Goal: Task Accomplishment & Management: Use online tool/utility

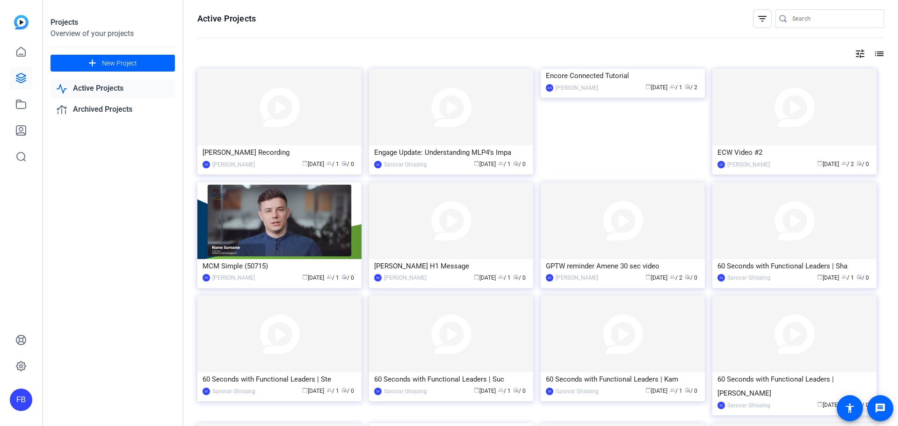
click at [289, 150] on div "[PERSON_NAME] Recording" at bounding box center [280, 152] width 154 height 14
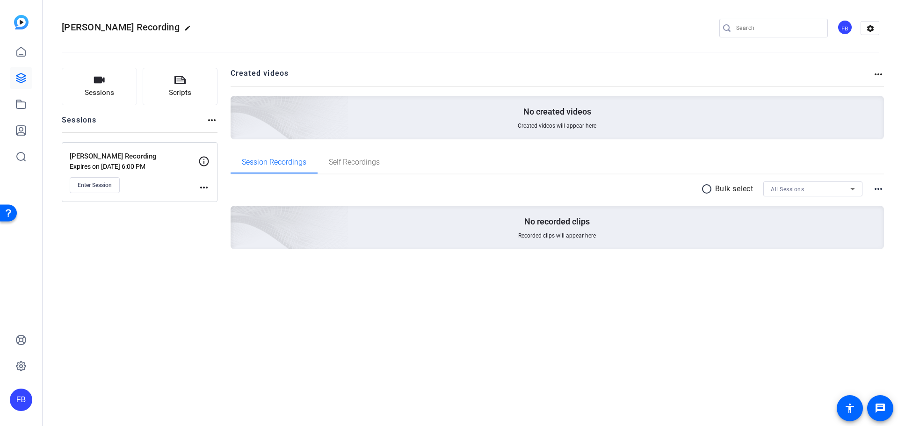
click at [95, 185] on span "Enter Session" at bounding box center [95, 185] width 34 height 7
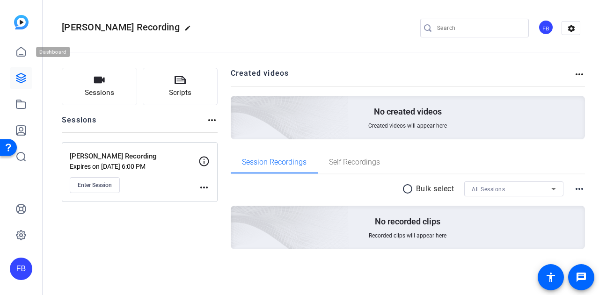
click at [20, 51] on icon at bounding box center [20, 51] width 11 height 11
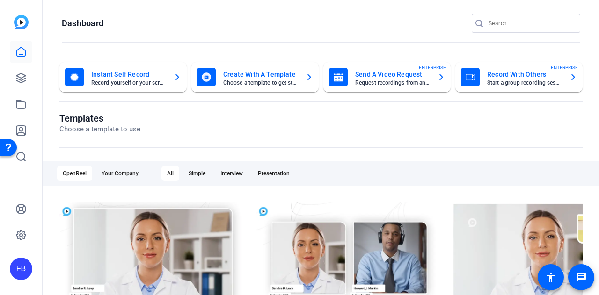
click at [428, 75] on div "Send A Video Request Request recordings from anyone, anywhere ENTERPRISE" at bounding box center [387, 77] width 116 height 19
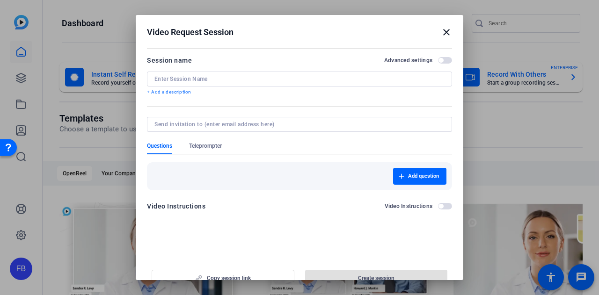
click at [446, 34] on mat-icon "close" at bounding box center [446, 32] width 11 height 11
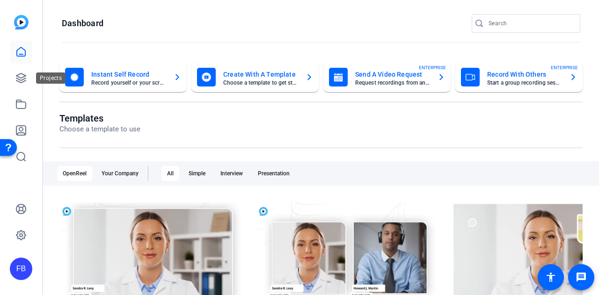
click at [15, 77] on link at bounding box center [21, 78] width 22 height 22
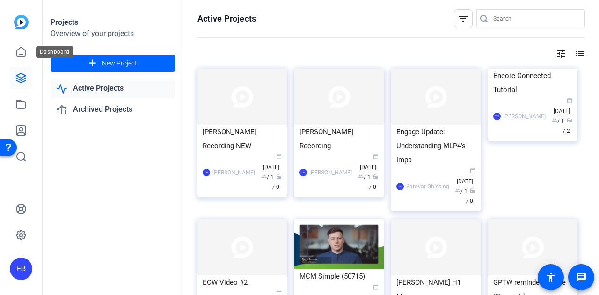
click at [25, 54] on icon at bounding box center [21, 51] width 8 height 9
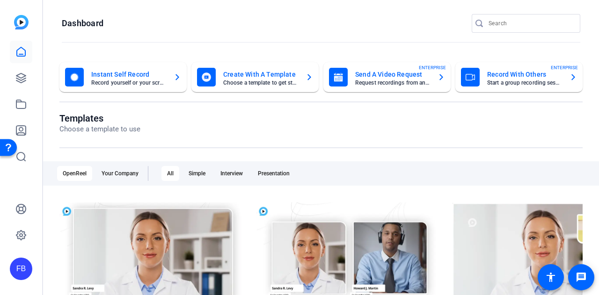
click at [521, 116] on openreel-page-title "Templates Choose a template to use" at bounding box center [320, 124] width 523 height 22
click at [531, 73] on mat-card-title "Record With Others" at bounding box center [524, 74] width 75 height 11
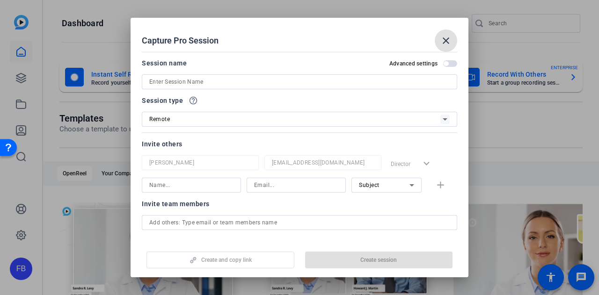
click at [342, 78] on input at bounding box center [299, 81] width 300 height 11
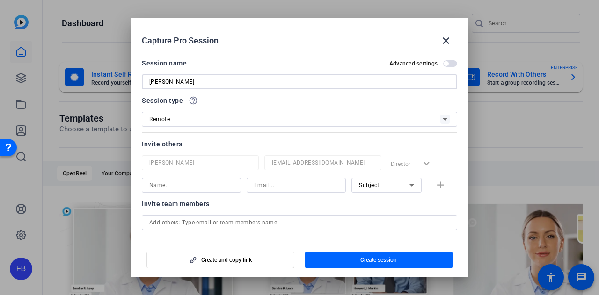
type input "John Yung"
click at [437, 113] on div "Remote" at bounding box center [299, 119] width 300 height 15
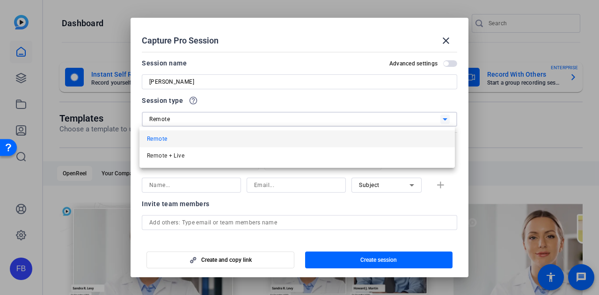
click at [371, 100] on div at bounding box center [299, 147] width 599 height 295
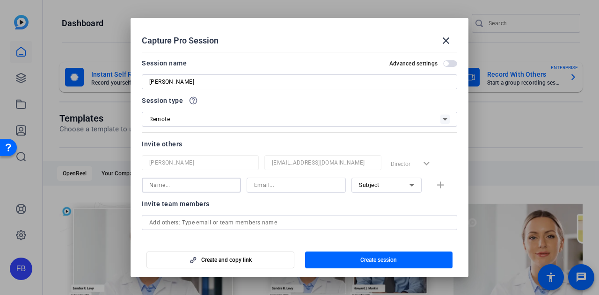
click at [185, 188] on input at bounding box center [191, 185] width 84 height 11
type input "John"
paste input "Hello, this is John Yung, and I wanted to share an update on how our year is pr…"
type input "Hello, this is John Yung, and I wanted to share an update on how our year is pr…"
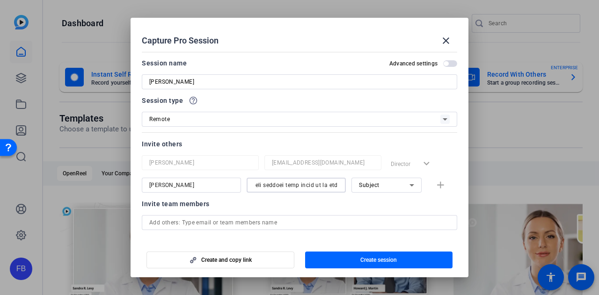
click at [295, 189] on input at bounding box center [296, 185] width 84 height 11
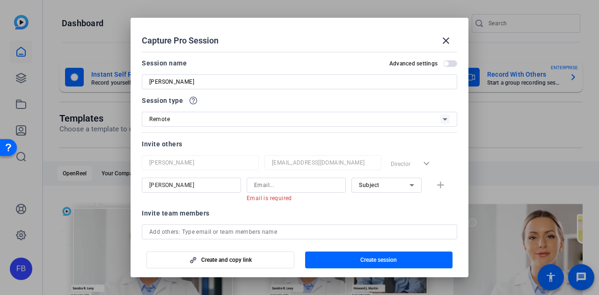
click at [289, 179] on div at bounding box center [296, 185] width 84 height 15
click at [288, 189] on input at bounding box center [296, 185] width 84 height 11
paste input "John Yung <jyung@cabotcm.com>"
drag, startPoint x: 276, startPoint y: 185, endPoint x: 171, endPoint y: 177, distance: 105.5
click at [171, 178] on div "John John Yung <jyung@cabotcm.com> Email must be a valid email address. Subject…" at bounding box center [299, 190] width 315 height 24
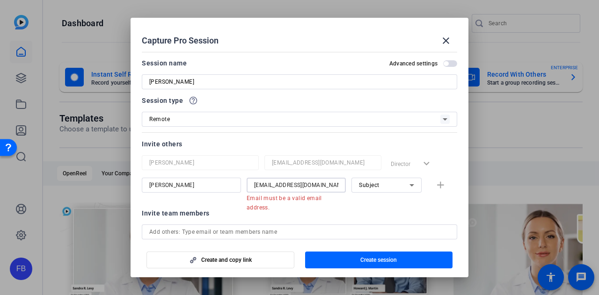
click at [348, 186] on div "John jyung@cabotcm.com> Email must be a valid email address. Subject add" at bounding box center [299, 190] width 315 height 24
click at [339, 187] on div "jyung@cabotcm.com>" at bounding box center [296, 185] width 99 height 15
click at [324, 181] on input "jyung@cabotcm.com>" at bounding box center [296, 185] width 84 height 11
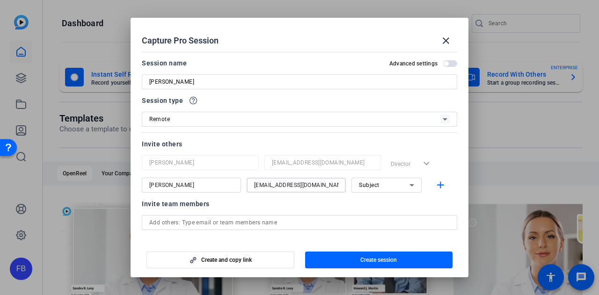
type input "jyung@cabotcm.com"
click at [303, 206] on div "Invite team members" at bounding box center [299, 203] width 315 height 11
click at [267, 218] on input "text" at bounding box center [299, 222] width 300 height 11
type input "j"
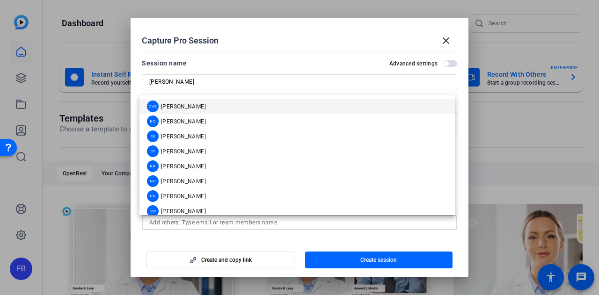
click at [209, 242] on mat-dialog-actions "Create and copy link Create session" at bounding box center [300, 258] width 338 height 37
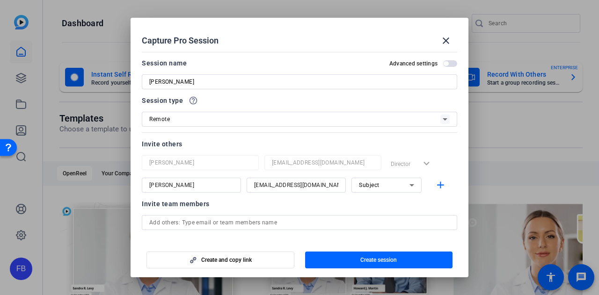
click at [245, 264] on span "button" at bounding box center [220, 260] width 147 height 22
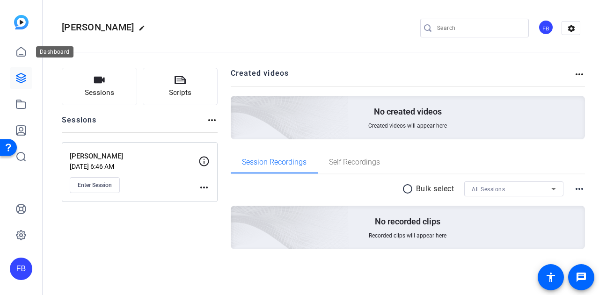
click at [14, 54] on link at bounding box center [21, 52] width 22 height 22
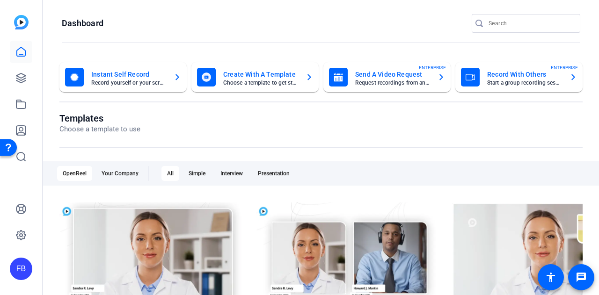
click at [532, 78] on mat-card-title "Record With Others" at bounding box center [524, 74] width 75 height 11
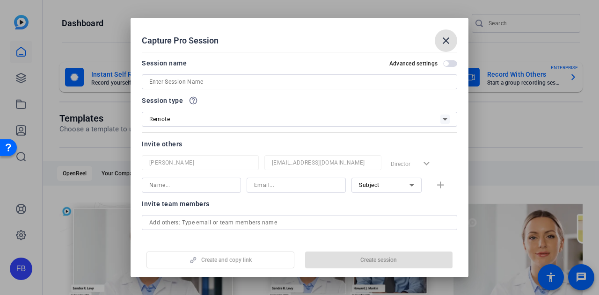
click at [451, 39] on mat-icon "close" at bounding box center [445, 40] width 11 height 11
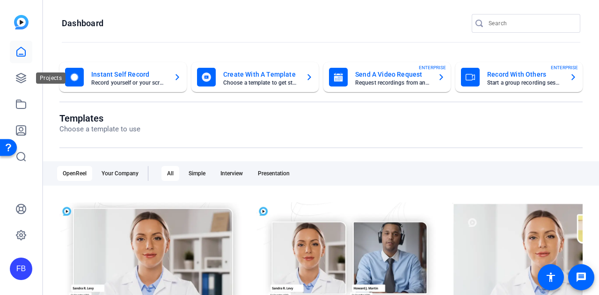
click at [21, 79] on icon at bounding box center [20, 78] width 11 height 11
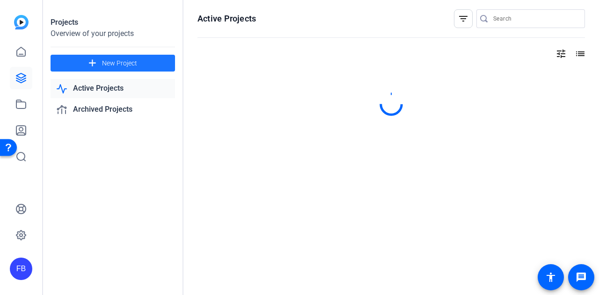
click at [141, 70] on span at bounding box center [113, 63] width 124 height 22
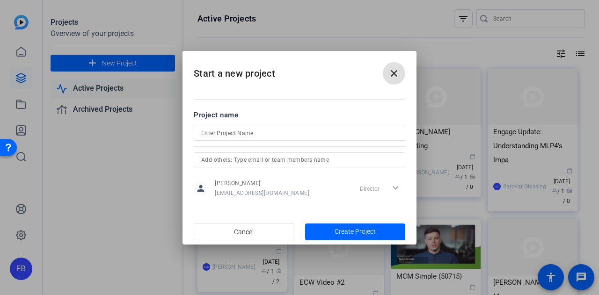
click at [400, 78] on span at bounding box center [394, 73] width 22 height 22
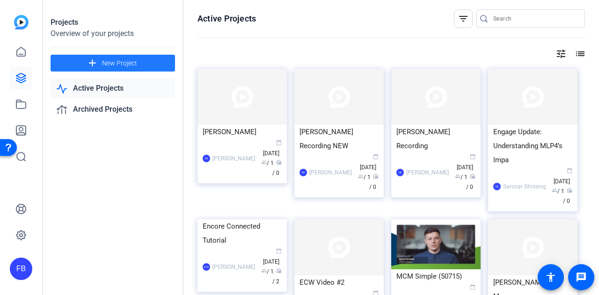
click at [150, 68] on span at bounding box center [113, 63] width 124 height 22
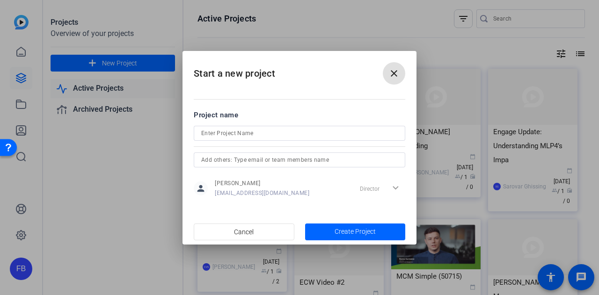
click at [231, 132] on input at bounding box center [299, 133] width 196 height 11
click at [389, 70] on mat-icon "close" at bounding box center [393, 73] width 11 height 11
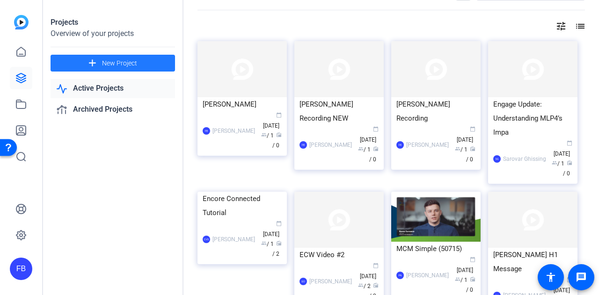
scroll to position [34, 0]
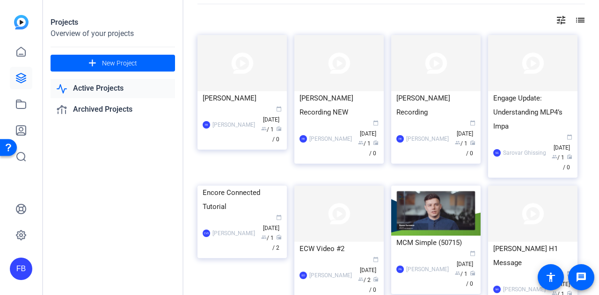
click at [95, 186] on div "Projects Overview of your projects add New Project Active Projects Archived Pro…" at bounding box center [113, 147] width 140 height 295
click at [412, 104] on div "[PERSON_NAME] Recording" at bounding box center [435, 105] width 79 height 28
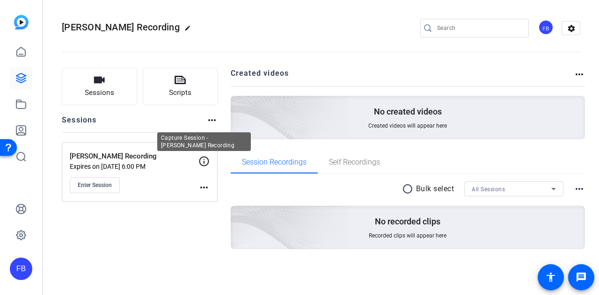
click at [205, 162] on icon at bounding box center [203, 161] width 11 height 11
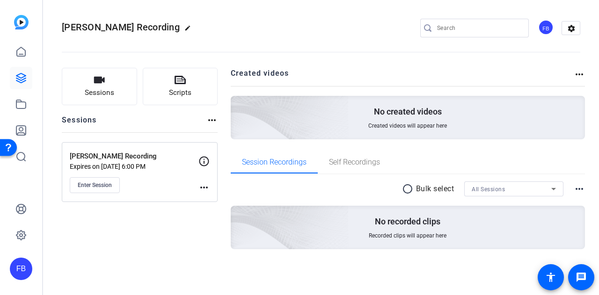
click at [208, 161] on icon at bounding box center [204, 161] width 10 height 10
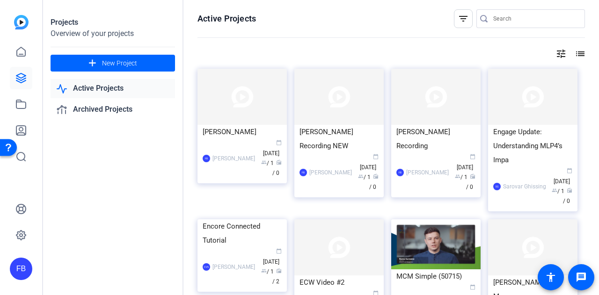
click at [352, 136] on div "[PERSON_NAME] Recording NEW" at bounding box center [338, 139] width 79 height 28
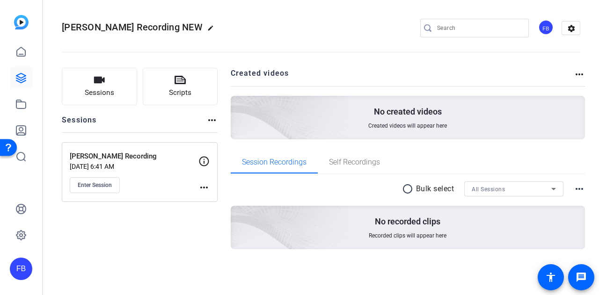
click at [204, 159] on icon at bounding box center [203, 161] width 11 height 11
click at [148, 235] on div "Sessions Scripts Sessions more_horiz [PERSON_NAME] Recording [DATE] 6:41 AM Ent…" at bounding box center [140, 173] width 156 height 211
click at [102, 186] on span "Enter Session" at bounding box center [95, 185] width 34 height 7
click at [19, 54] on icon at bounding box center [21, 51] width 8 height 9
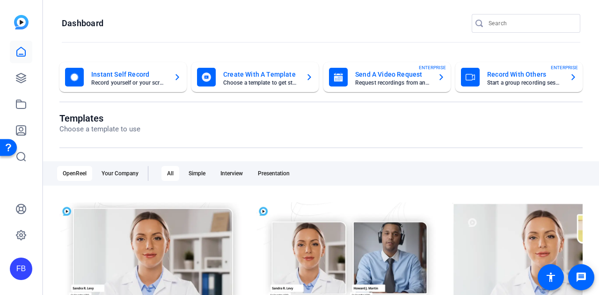
click at [531, 80] on mat-card-title "Record With Others" at bounding box center [524, 74] width 75 height 11
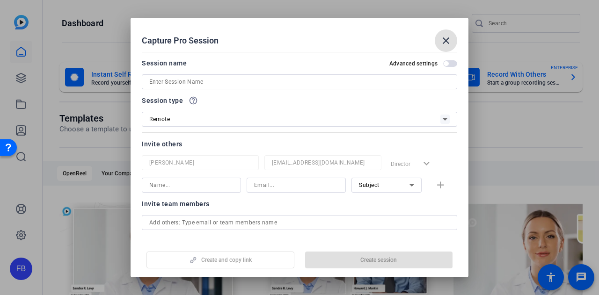
click at [229, 80] on input at bounding box center [299, 81] width 300 height 11
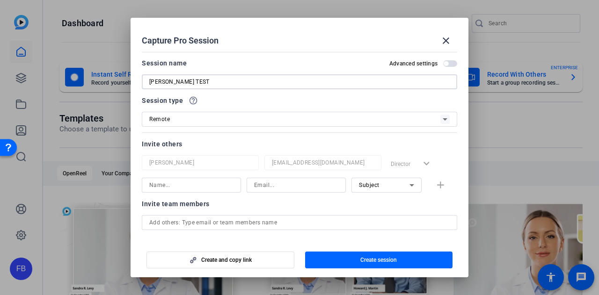
type input "John NEW TEST"
click at [195, 187] on input at bounding box center [191, 185] width 84 height 11
type input "John Yung"
paste input "https://capture.openreel.com/director/lobby/215978211"
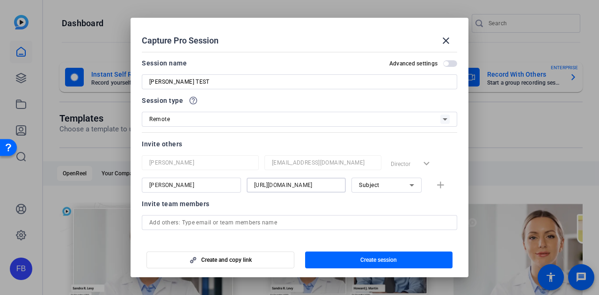
type input "https://capture.openreel.com/director/lobby/215978211"
click at [347, 182] on div "John Yung https://capture.openreel.com/director/lobby/215978211 Subject add" at bounding box center [299, 185] width 315 height 15
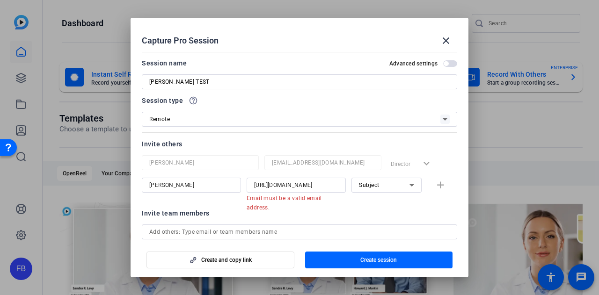
click at [324, 183] on input "https://capture.openreel.com/director/lobby/215978211" at bounding box center [296, 185] width 84 height 11
click at [320, 177] on div at bounding box center [322, 175] width 117 height 10
click at [311, 184] on input at bounding box center [296, 185] width 84 height 11
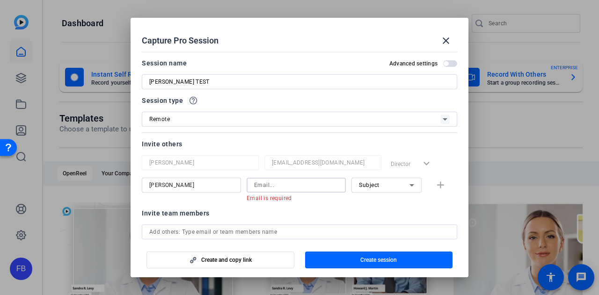
paste input "John Yung <jyung@cabotcm.com>"
drag, startPoint x: 276, startPoint y: 185, endPoint x: 185, endPoint y: 184, distance: 91.7
click at [185, 184] on div "John Yung John Yung <jyung@cabotcm.com> Email must be a valid email address. Su…" at bounding box center [299, 190] width 315 height 24
click at [327, 185] on input "jyung@cabotcm.com>" at bounding box center [296, 185] width 84 height 11
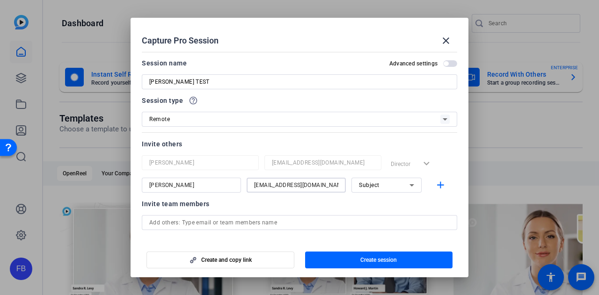
type input "jyung@cabotcm.com"
click at [342, 203] on div "Invite team members" at bounding box center [299, 203] width 315 height 11
click at [454, 64] on span "button" at bounding box center [450, 63] width 14 height 7
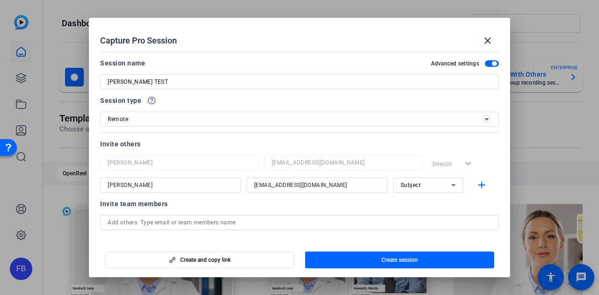
click at [366, 266] on span "button" at bounding box center [399, 260] width 189 height 22
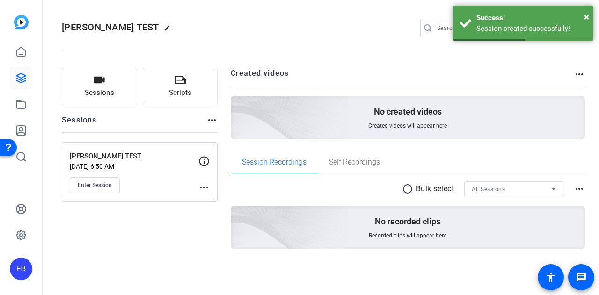
click at [93, 187] on span "Enter Session" at bounding box center [95, 185] width 34 height 7
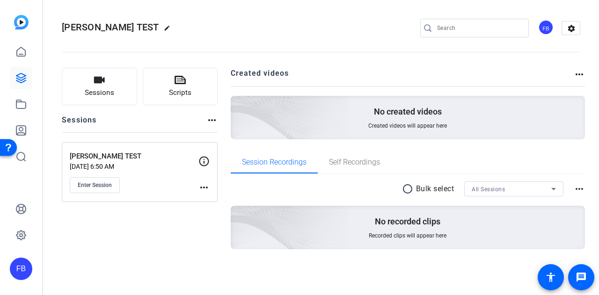
click at [8, 53] on div "FB" at bounding box center [21, 147] width 42 height 295
click at [26, 52] on icon at bounding box center [20, 51] width 11 height 11
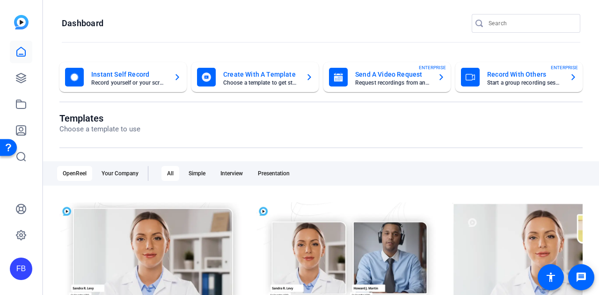
click at [370, 76] on mat-card-title "Send A Video Request" at bounding box center [392, 74] width 75 height 11
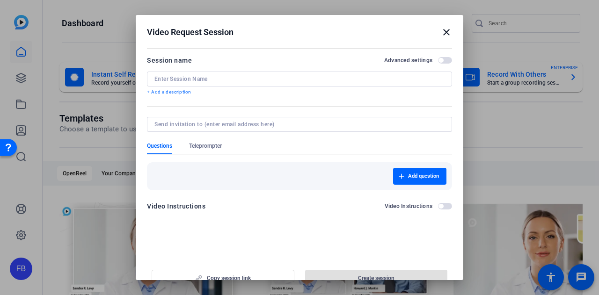
click at [208, 73] on div at bounding box center [299, 79] width 290 height 15
click at [207, 79] on input at bounding box center [299, 78] width 290 height 7
click at [194, 146] on form "Session name Advanced settings + Add a description Questions Teleprompter Add q…" at bounding box center [299, 136] width 305 height 163
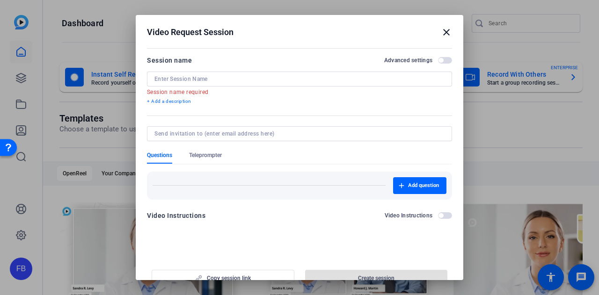
click at [193, 67] on div "Session name Advanced settings Session name required + Add a description" at bounding box center [299, 80] width 305 height 51
click at [441, 33] on mat-icon "close" at bounding box center [446, 32] width 11 height 11
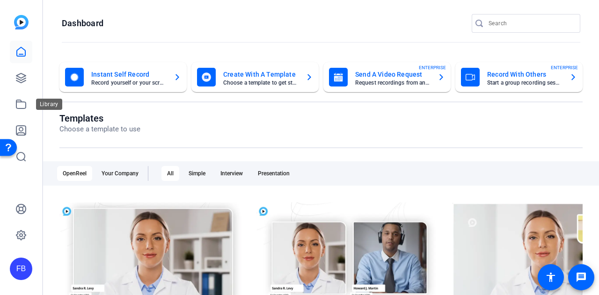
click at [23, 104] on icon at bounding box center [20, 104] width 11 height 11
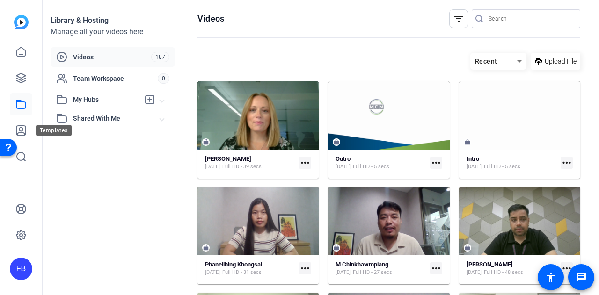
click at [23, 133] on icon at bounding box center [20, 130] width 11 height 11
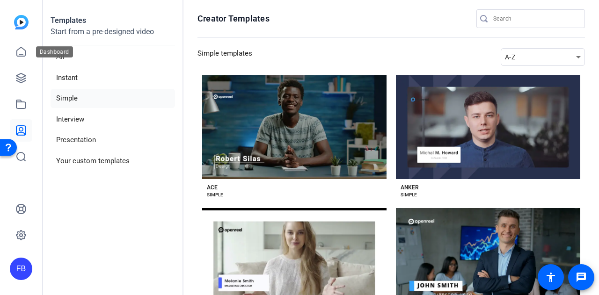
click at [22, 55] on icon at bounding box center [20, 51] width 11 height 11
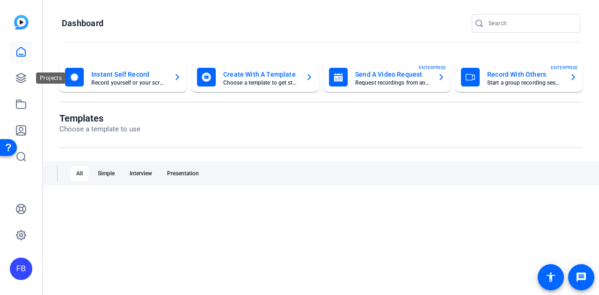
click at [22, 72] on link at bounding box center [21, 78] width 22 height 22
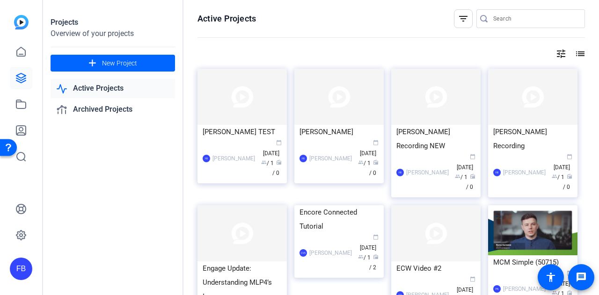
click at [427, 132] on div "John Yung Recording NEW" at bounding box center [435, 139] width 79 height 28
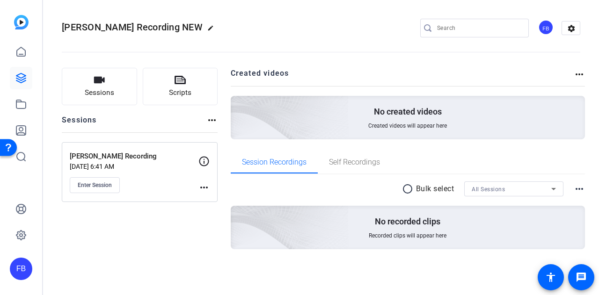
click at [337, 167] on span "Self Recordings" at bounding box center [354, 162] width 51 height 22
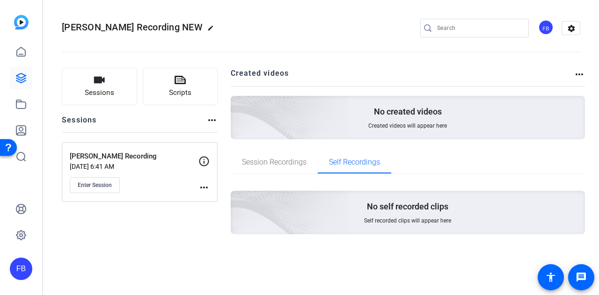
click at [223, 154] on div "Sessions Scripts Sessions more_horiz John Yun Recording Aug 26, 2025 @ 6:41 AM …" at bounding box center [321, 157] width 556 height 202
click at [276, 155] on span "Session Recordings" at bounding box center [274, 162] width 65 height 22
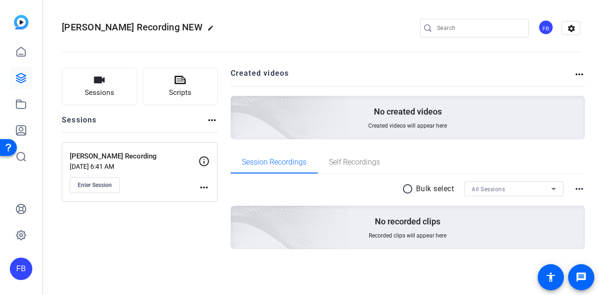
click at [205, 188] on mat-icon "more_horiz" at bounding box center [203, 187] width 11 height 11
click at [204, 160] on div at bounding box center [299, 147] width 599 height 295
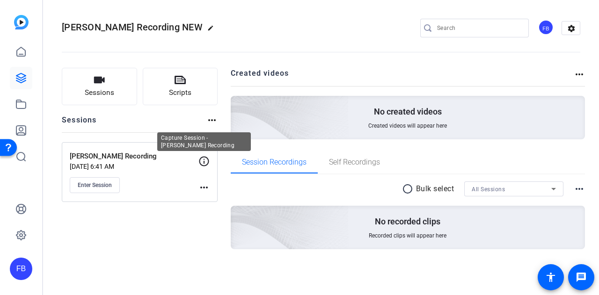
click at [199, 160] on icon at bounding box center [204, 161] width 10 height 10
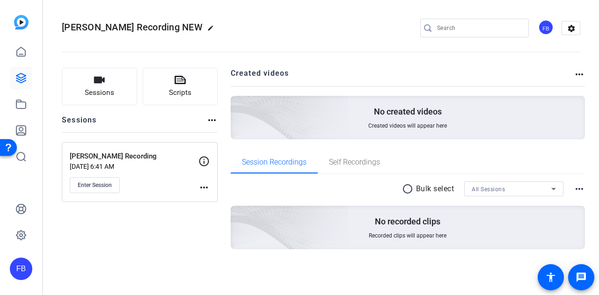
click at [212, 160] on div "John Yun Recording Aug 26, 2025 @ 6:41 AM Enter Session more_horiz" at bounding box center [140, 172] width 156 height 60
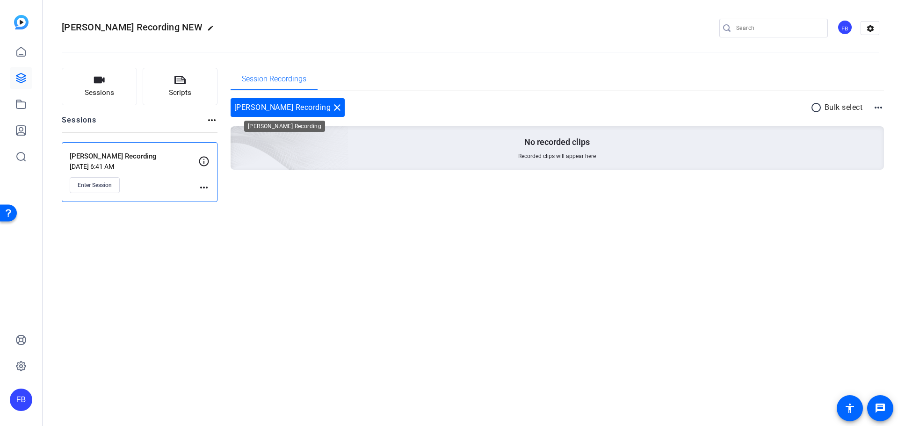
click at [332, 107] on mat-icon "close" at bounding box center [337, 107] width 11 height 11
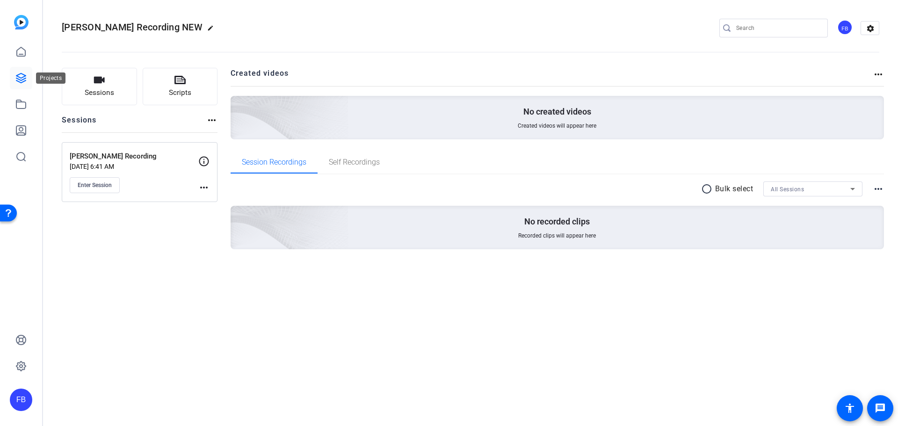
click at [21, 80] on icon at bounding box center [20, 78] width 11 height 11
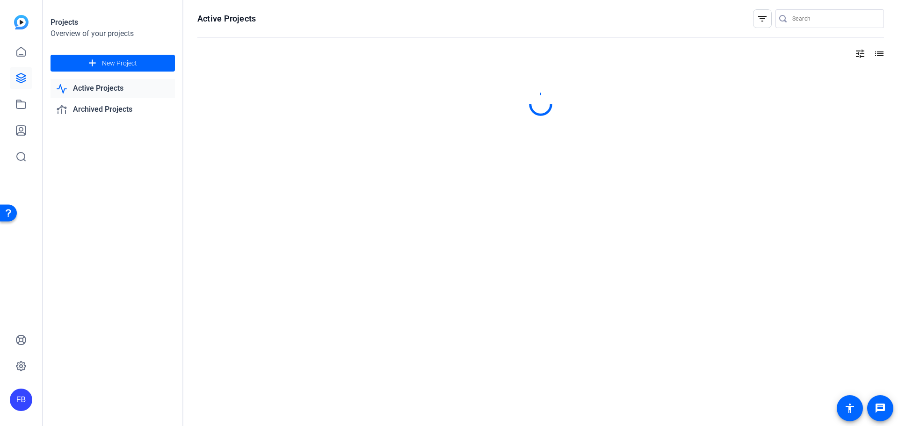
click at [119, 88] on link "Active Projects" at bounding box center [113, 88] width 124 height 19
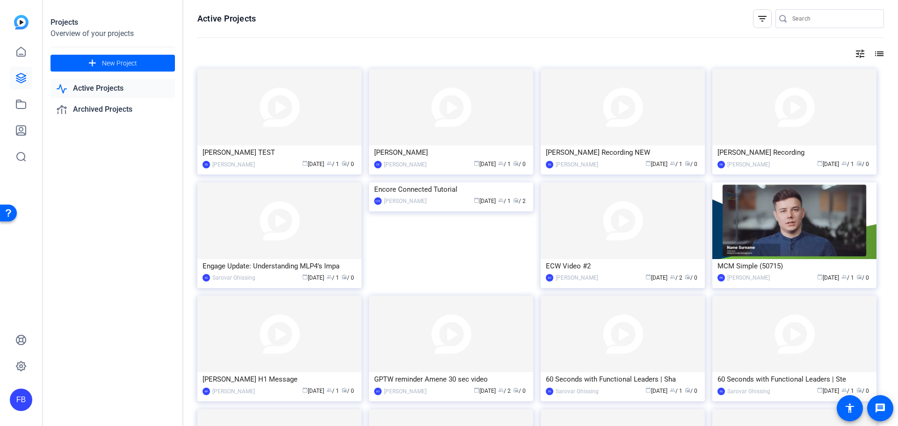
click at [327, 372] on div "John Yung H1 Message" at bounding box center [280, 379] width 154 height 14
click at [209, 48] on openreel-divider-bar at bounding box center [540, 38] width 687 height 20
drag, startPoint x: 236, startPoint y: 27, endPoint x: 269, endPoint y: 19, distance: 34.5
click at [269, 19] on openreel-page-title "Active Projects filter_list" at bounding box center [540, 18] width 687 height 19
click at [284, 19] on openreel-page-title "Active Projects filter_list" at bounding box center [540, 18] width 687 height 19
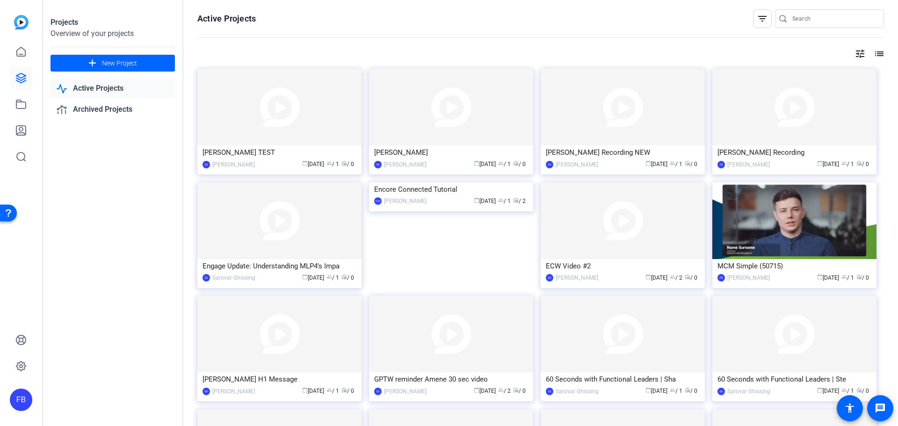
drag, startPoint x: 313, startPoint y: 21, endPoint x: 194, endPoint y: 30, distance: 118.7
click at [194, 30] on div "Active Projects filter_list tune list John NEW TEST FB Faryar Borhani calendar_…" at bounding box center [540, 213] width 715 height 426
click at [197, 24] on div "Active Projects filter_list tune list John NEW TEST FB Faryar Borhani calendar_…" at bounding box center [540, 213] width 715 height 426
drag, startPoint x: 197, startPoint y: 17, endPoint x: 284, endPoint y: 25, distance: 87.3
click at [284, 25] on openreel-page-title "Active Projects filter_list" at bounding box center [540, 18] width 687 height 19
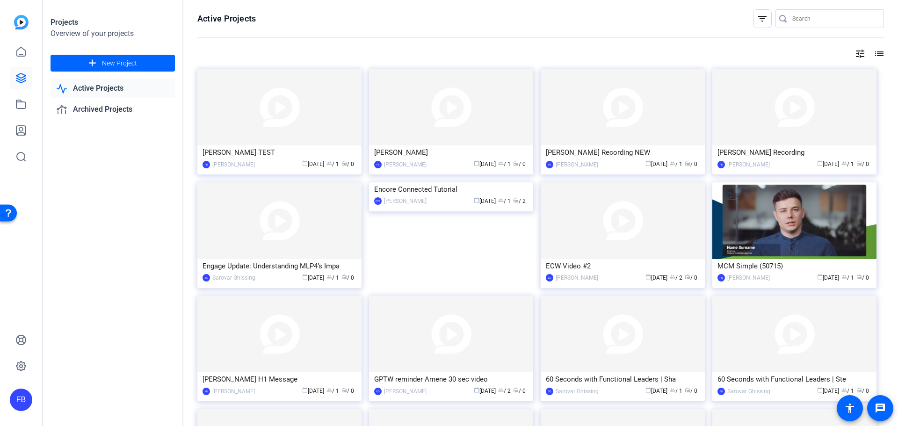
click at [284, 25] on openreel-page-title "Active Projects filter_list" at bounding box center [540, 18] width 687 height 19
click at [116, 63] on span "New Project" at bounding box center [119, 63] width 35 height 10
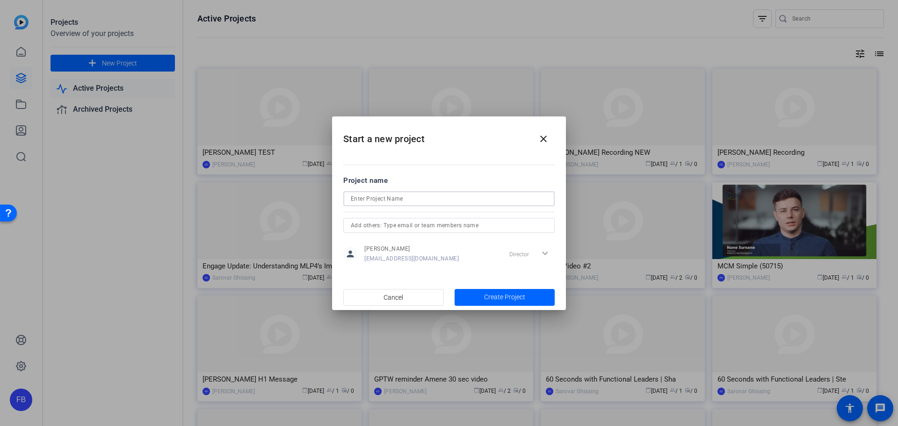
click at [391, 196] on input at bounding box center [449, 198] width 196 height 11
type input "[PERSON_NAME] Test"
click at [551, 300] on span "button" at bounding box center [505, 297] width 101 height 22
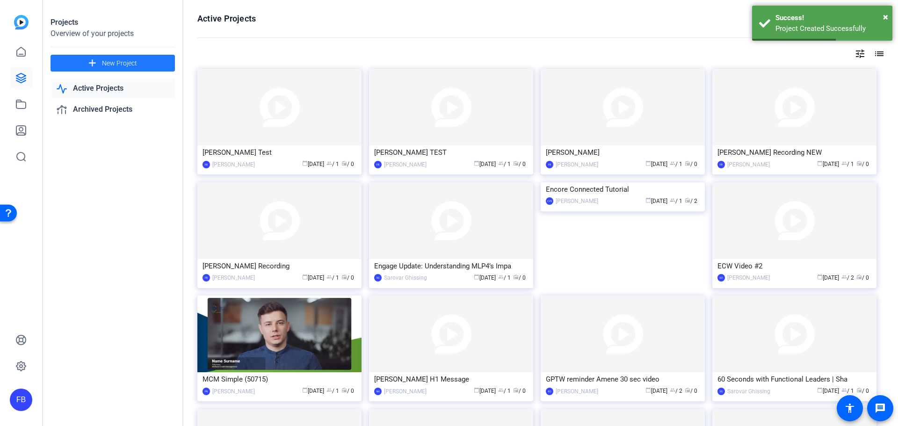
click at [263, 116] on img at bounding box center [279, 107] width 164 height 77
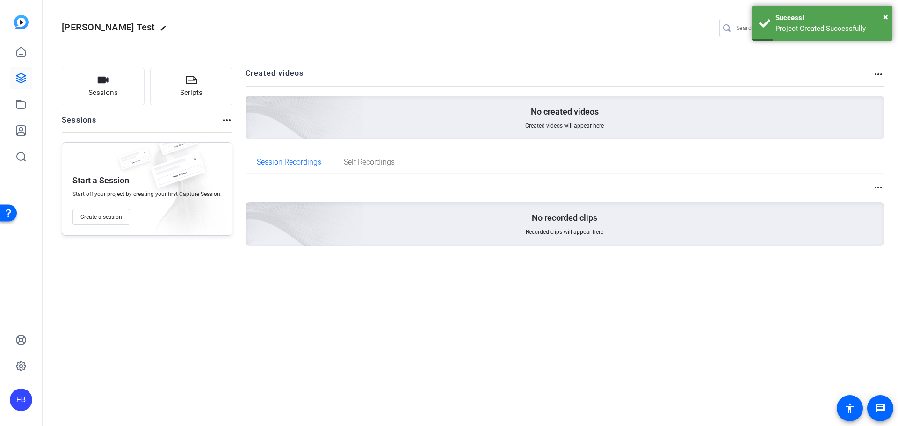
click at [102, 215] on span "Create a session" at bounding box center [101, 216] width 42 height 7
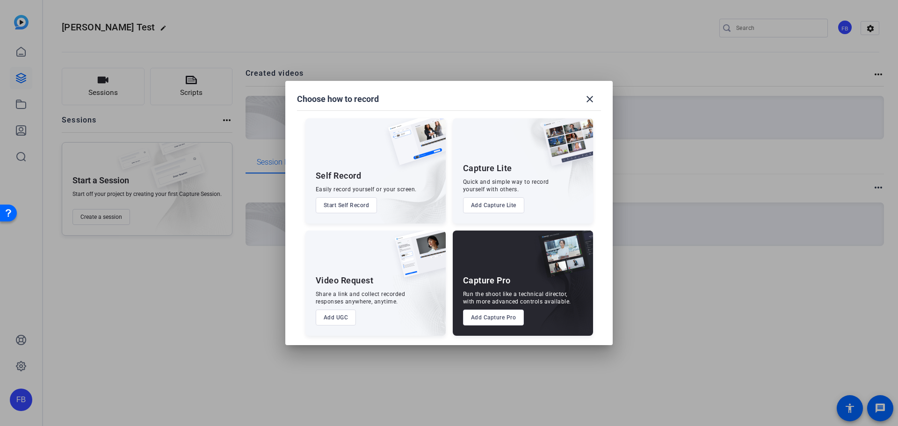
click at [497, 205] on button "Add Capture Lite" at bounding box center [493, 205] width 61 height 16
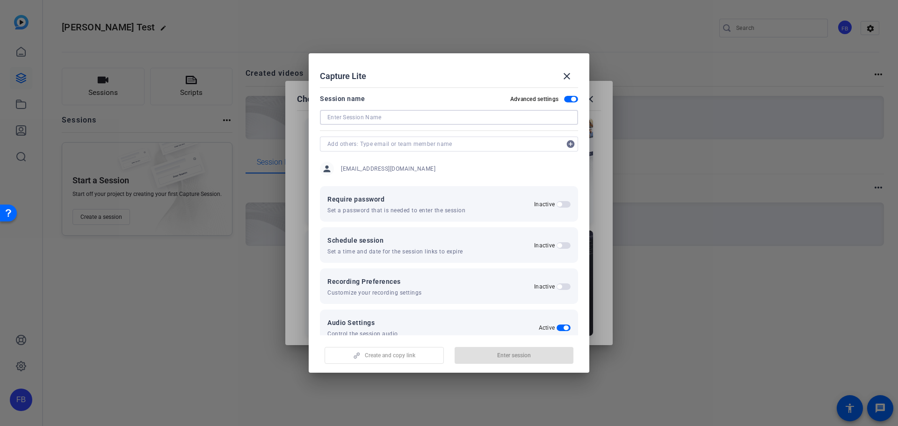
click at [431, 118] on input at bounding box center [448, 117] width 243 height 11
type input "[PERSON_NAME] Test"
click at [535, 356] on span "button" at bounding box center [514, 355] width 119 height 22
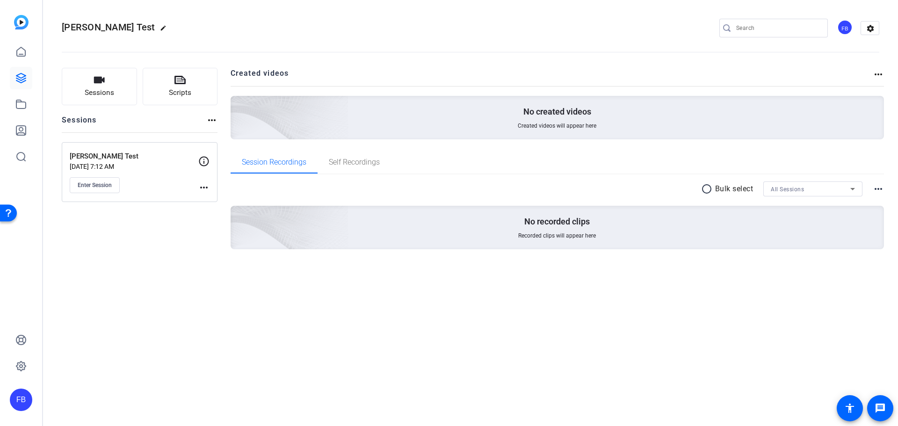
click at [85, 189] on button "Enter Session" at bounding box center [95, 185] width 50 height 16
click at [201, 184] on mat-icon "more_horiz" at bounding box center [203, 187] width 11 height 11
click at [218, 211] on span "Archive Session" at bounding box center [227, 212] width 43 height 11
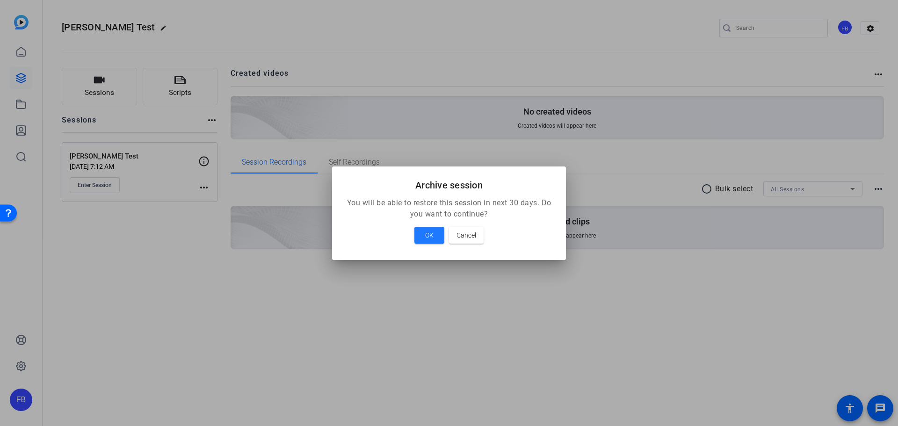
click at [433, 234] on span "OK" at bounding box center [429, 235] width 8 height 11
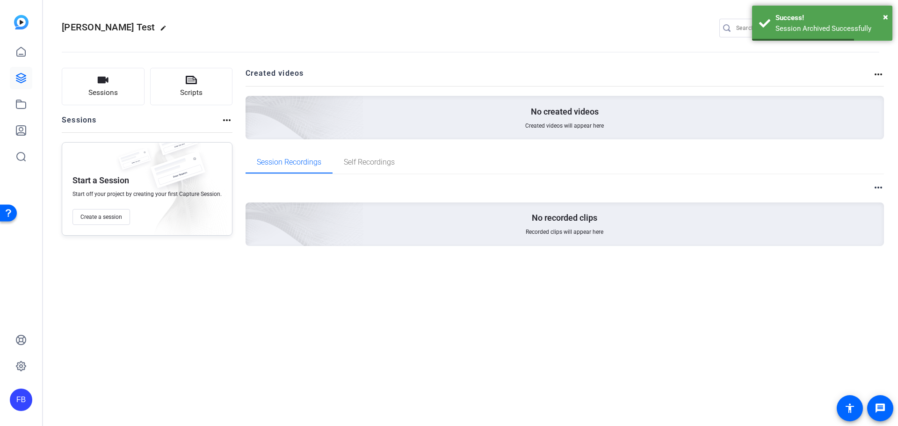
click at [85, 213] on button "Create a session" at bounding box center [102, 217] width 58 height 16
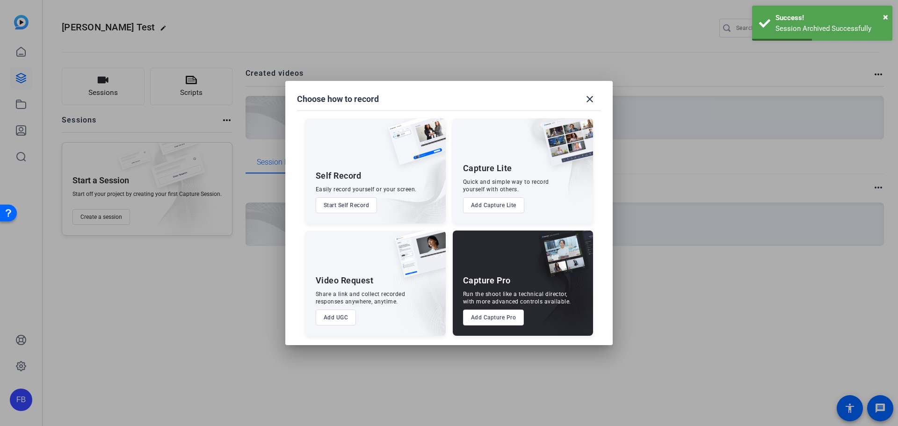
click at [492, 319] on button "Add Capture Pro" at bounding box center [493, 318] width 61 height 16
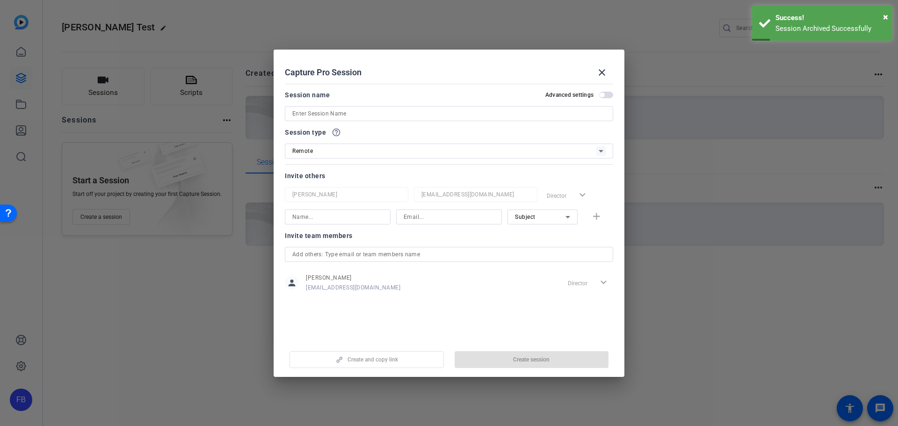
click at [400, 116] on input at bounding box center [448, 113] width 313 height 11
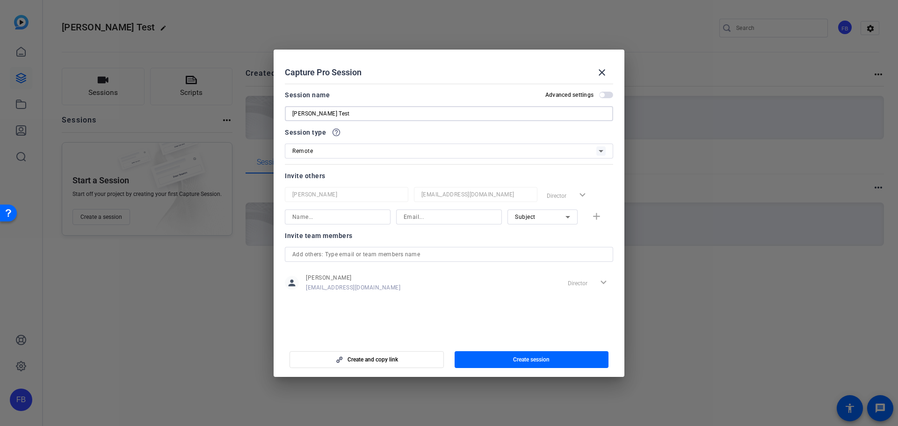
type input "Lorna Test"
click at [397, 360] on span "Create and copy link" at bounding box center [373, 359] width 51 height 7
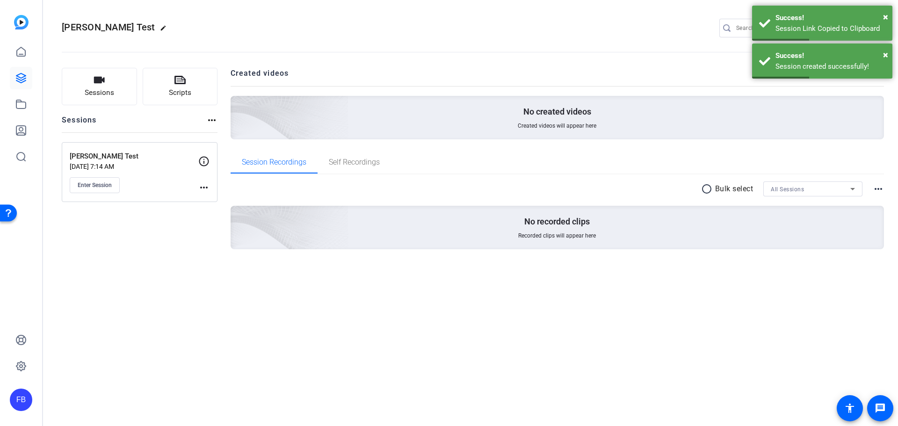
click at [96, 187] on span "Enter Session" at bounding box center [95, 185] width 34 height 7
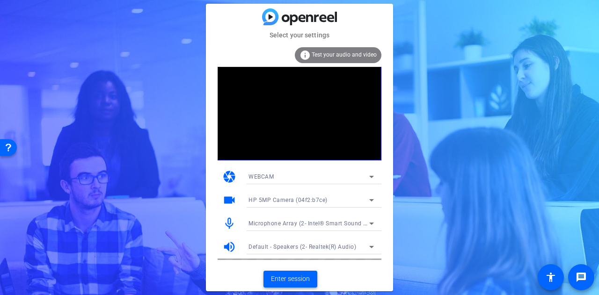
click at [299, 277] on span "Enter session" at bounding box center [290, 279] width 39 height 10
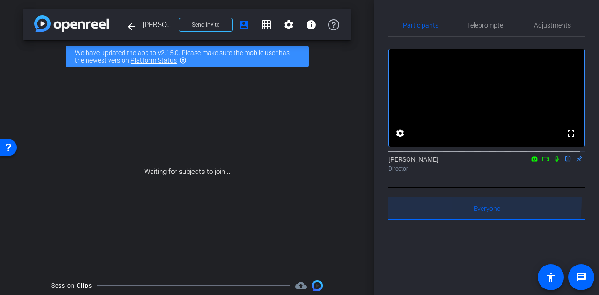
click at [398, 208] on div "Everyone 0" at bounding box center [486, 208] width 196 height 22
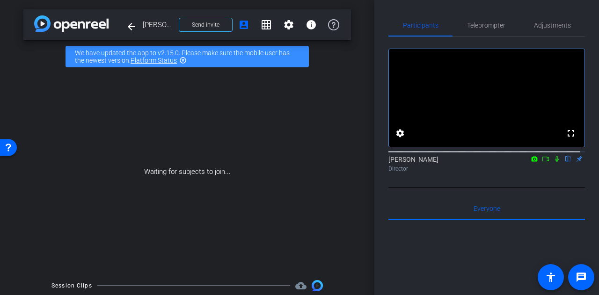
click at [475, 28] on span "Teleprompter" at bounding box center [486, 25] width 38 height 7
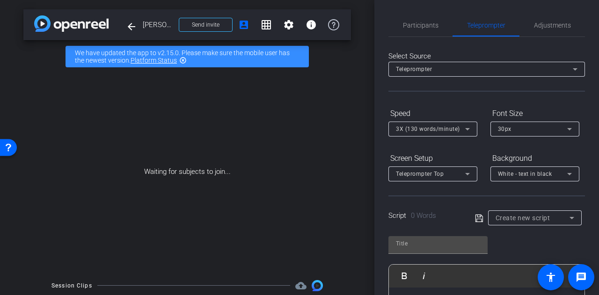
scroll to position [165, 0]
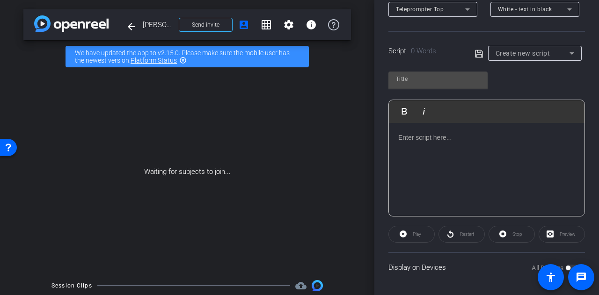
click at [433, 156] on div at bounding box center [487, 170] width 196 height 94
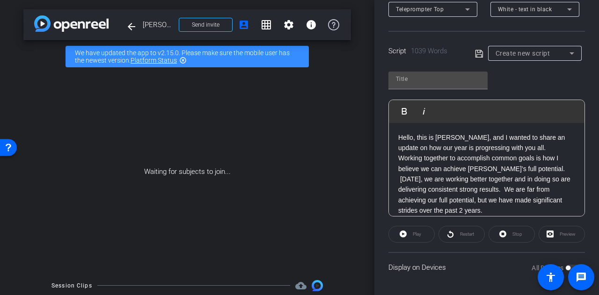
click at [448, 144] on p "Hello, this is John Yung, and I wanted to share an update on how our year is pr…" at bounding box center [486, 142] width 177 height 21
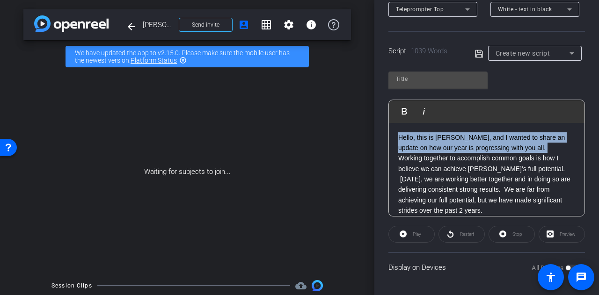
click at [448, 144] on p "Hello, this is John Yung, and I wanted to share an update on how our year is pr…" at bounding box center [486, 142] width 177 height 21
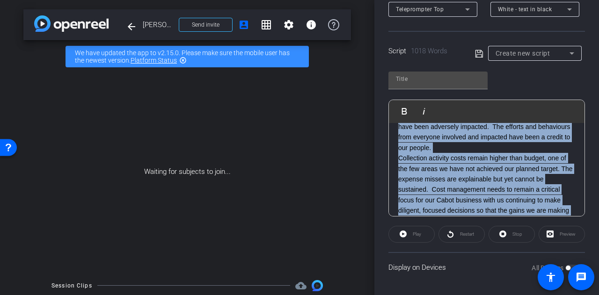
scroll to position [0, 0]
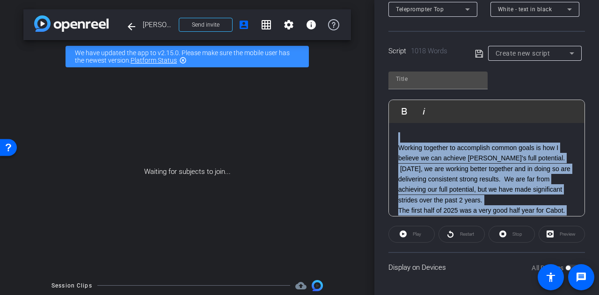
drag, startPoint x: 495, startPoint y: 208, endPoint x: 334, endPoint y: 27, distance: 242.2
click at [334, 27] on div "arrow_back John Yung Recording Back to project Send invite account_box grid_on …" at bounding box center [299, 147] width 599 height 295
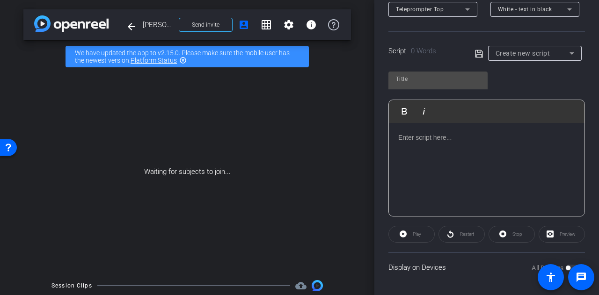
click at [462, 151] on div at bounding box center [487, 170] width 196 height 94
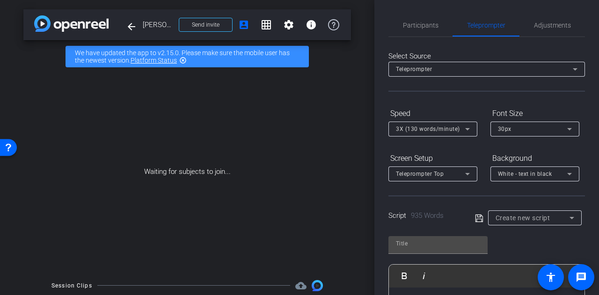
scroll to position [165, 0]
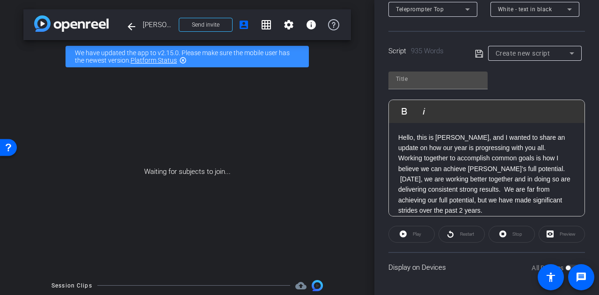
click at [553, 149] on p "Hello, this is John Yung, and I wanted to share an update on how our year is pr…" at bounding box center [486, 142] width 177 height 21
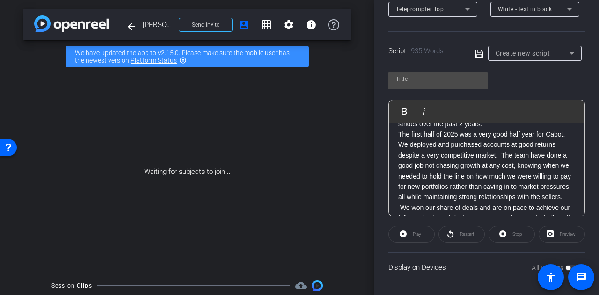
scroll to position [95, 0]
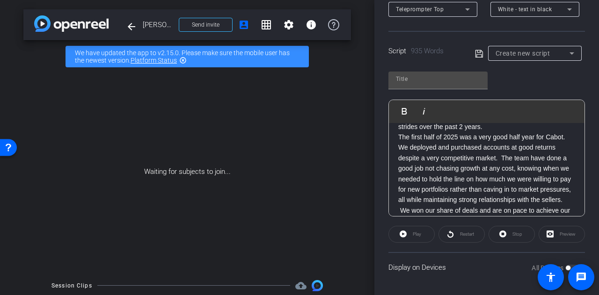
click at [468, 127] on p "Working together to accomplish common goals is how I believe we can achieve Cab…" at bounding box center [486, 100] width 177 height 63
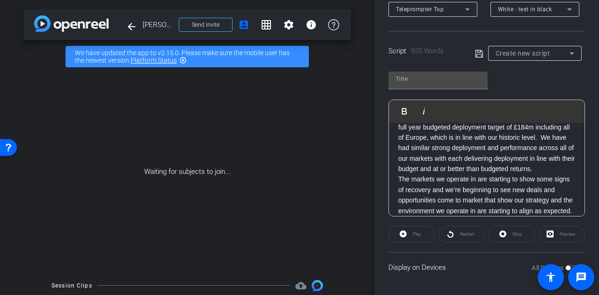
scroll to position [205, 0]
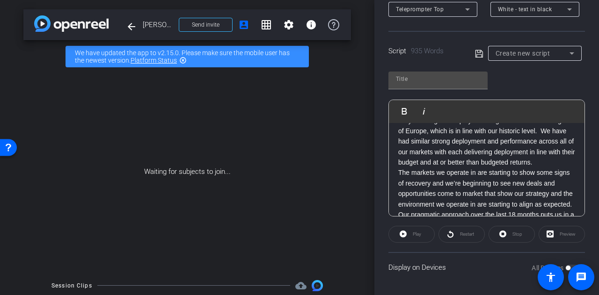
click at [400, 183] on p "The markets we operate in are starting to show some signs of recovery and we’re…" at bounding box center [486, 214] width 177 height 95
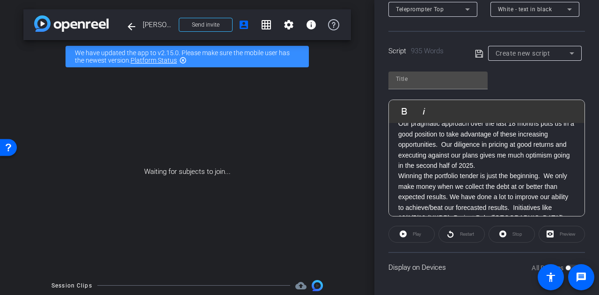
scroll to position [313, 0]
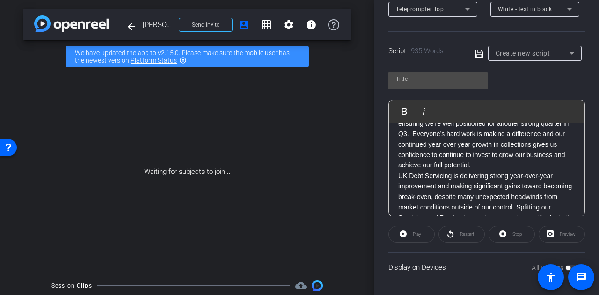
scroll to position [512, 0]
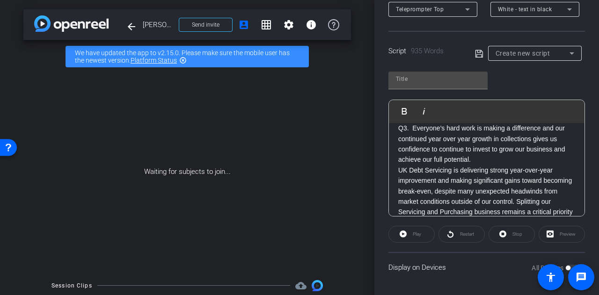
click at [397, 156] on div "Hello, this is John Yung, and I wanted to share an update on how our year is pr…" at bounding box center [487, 212] width 196 height 1202
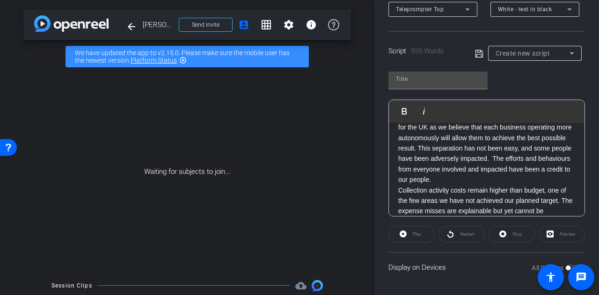
scroll to position [671, 0]
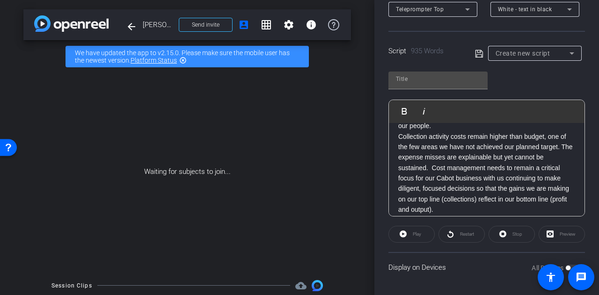
click at [397, 211] on div "Hello, this is John Yung, and I wanted to share an update on how our year is pr…" at bounding box center [487, 58] width 196 height 1213
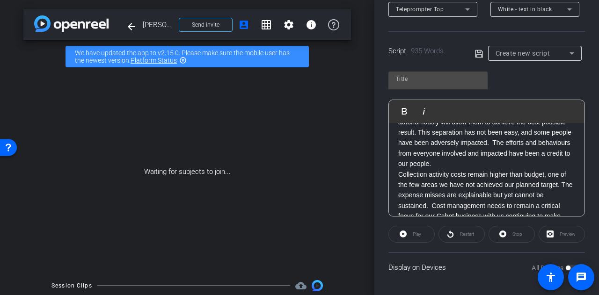
scroll to position [624, 0]
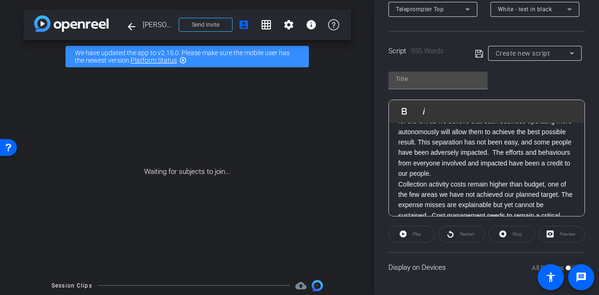
click at [398, 179] on p "Collection activity costs remain higher than budget, one of the few areas we ha…" at bounding box center [486, 221] width 177 height 84
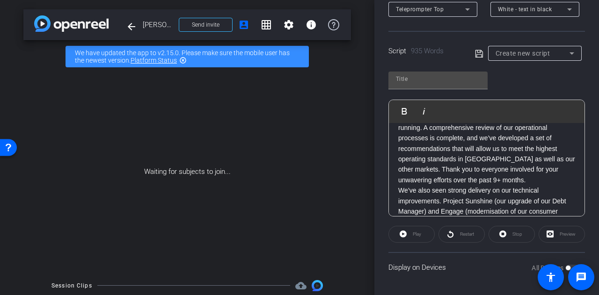
scroll to position [798, 0]
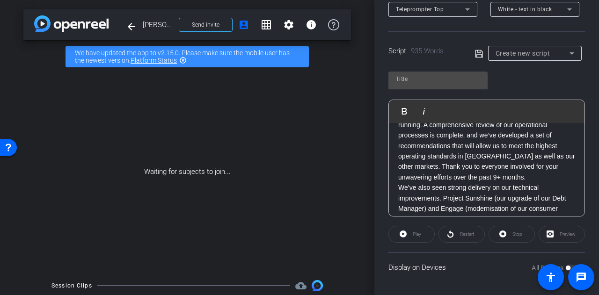
click at [399, 182] on p "We’ve also seen strong delivery on our technical improvements. Project Sunshine…" at bounding box center [486, 213] width 177 height 63
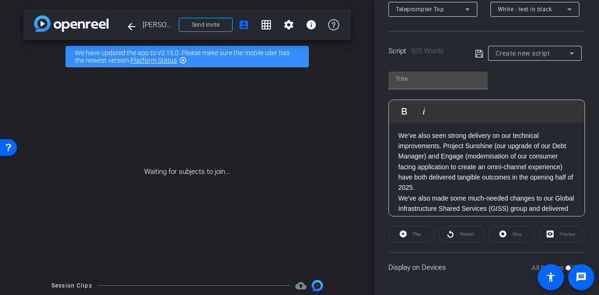
scroll to position [863, 0]
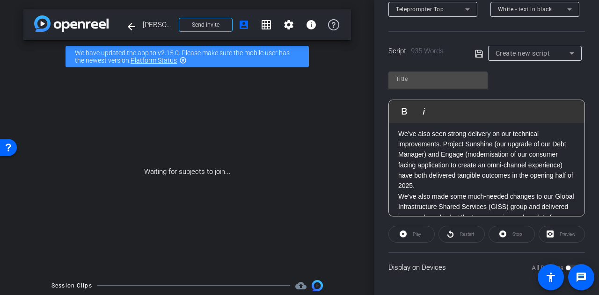
click at [401, 191] on p "We’ve also made some much-needed changes to our Global Infrastructure Shared Se…" at bounding box center [486, 264] width 177 height 146
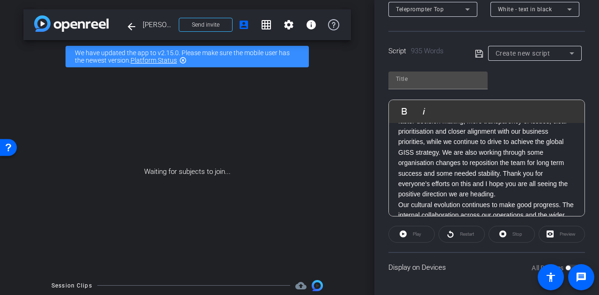
scroll to position [1018, 0]
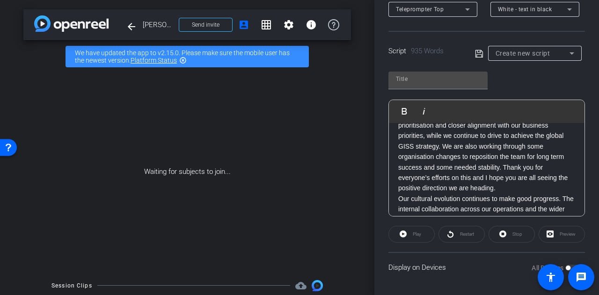
click at [399, 194] on p "Our cultural evolution continues to make good progress. The internal collaborat…" at bounding box center [486, 230] width 177 height 73
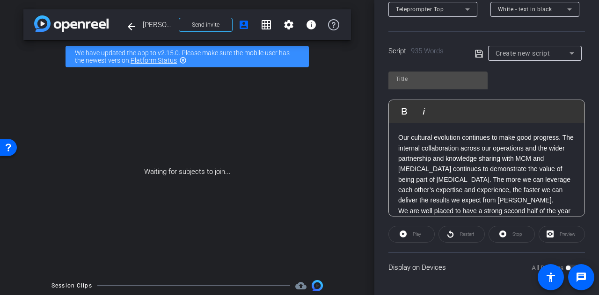
scroll to position [1081, 0]
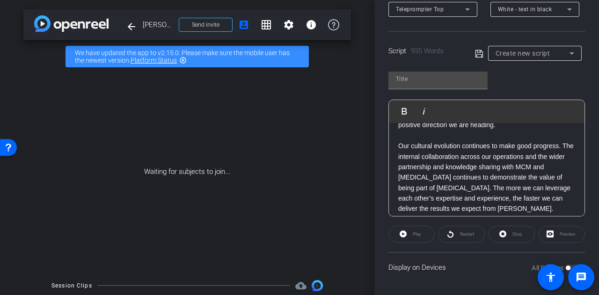
click at [399, 214] on p "We are well placed to have a strong second half of the year and deliver a very …" at bounding box center [486, 245] width 177 height 63
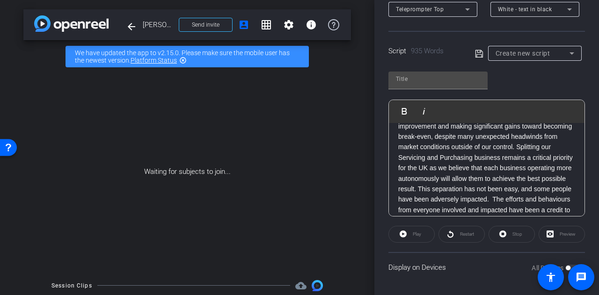
scroll to position [568, 0]
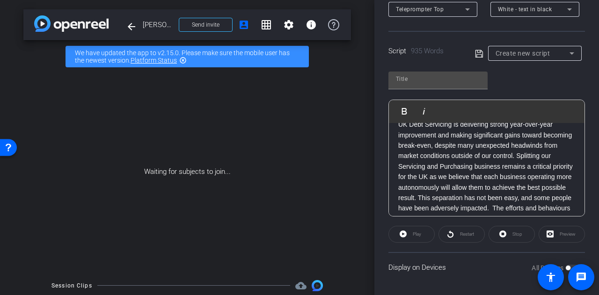
click at [544, 237] on div "Preview" at bounding box center [561, 234] width 46 height 17
click at [477, 252] on div "Display on Devices All Devices" at bounding box center [486, 267] width 196 height 30
click at [402, 233] on div "Play" at bounding box center [411, 234] width 46 height 17
click at [508, 65] on div "Play Play from this location Play Selected Play and display the selected text o…" at bounding box center [486, 141] width 196 height 152
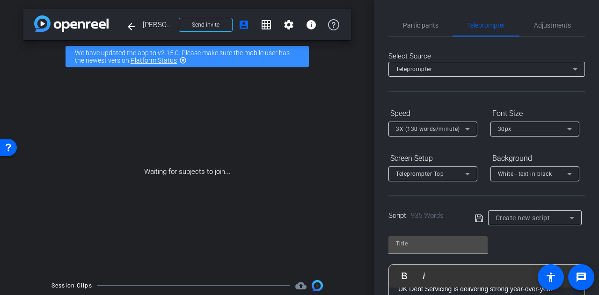
click at [447, 129] on span "3X (130 words/minute)" at bounding box center [428, 129] width 64 height 7
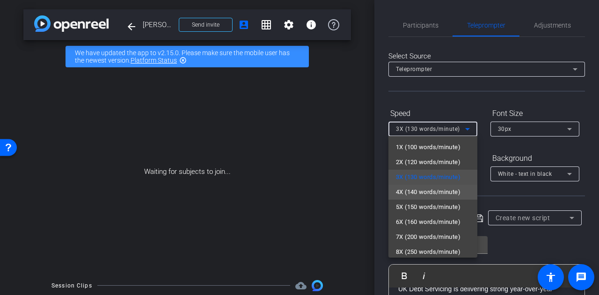
click at [436, 193] on span "4X (140 words/minute)" at bounding box center [428, 192] width 65 height 11
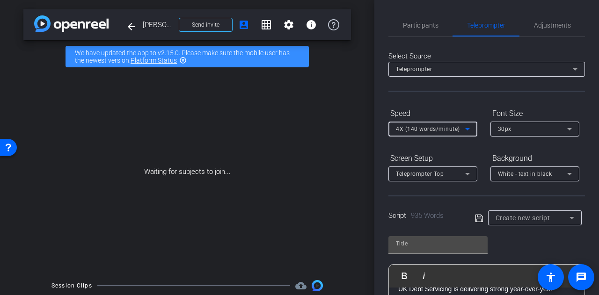
type input "Default title 7826"
click at [432, 84] on div at bounding box center [486, 82] width 196 height 10
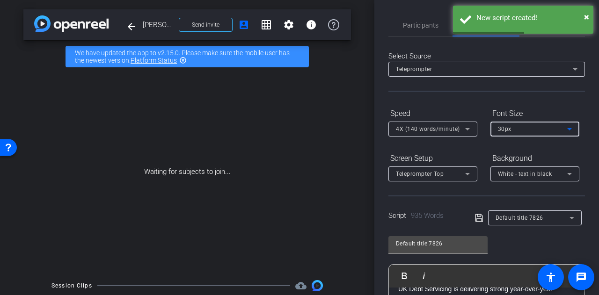
click at [510, 131] on span "30px" at bounding box center [505, 129] width 14 height 7
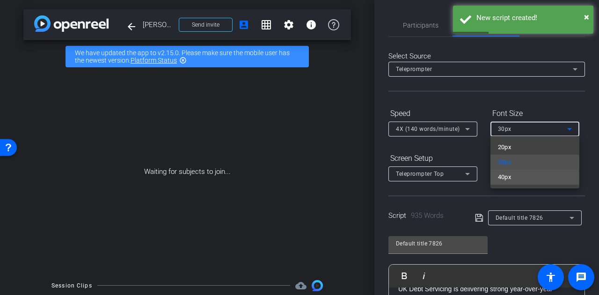
click at [509, 177] on span "40px" at bounding box center [505, 177] width 14 height 11
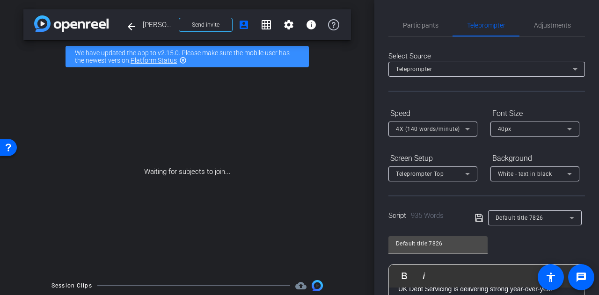
click at [414, 148] on form "Speed 4X (140 words/minute) Font Size 40px Screen Setup Teleprompter Top Backgr…" at bounding box center [486, 144] width 196 height 76
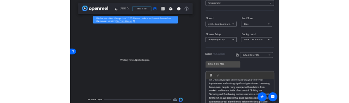
scroll to position [165, 0]
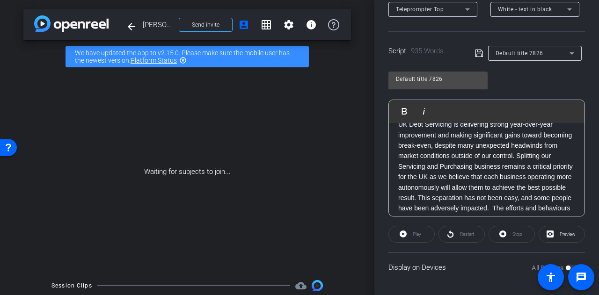
click at [477, 53] on icon at bounding box center [478, 53] width 7 height 7
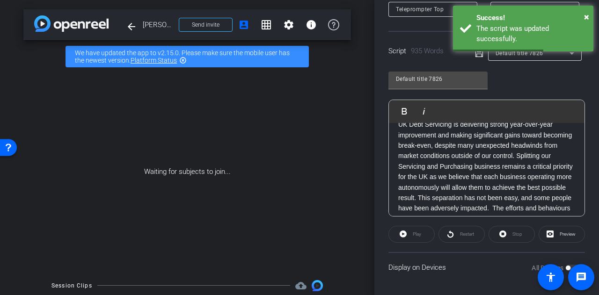
click at [399, 235] on div "Play" at bounding box center [411, 234] width 46 height 17
click at [404, 231] on div "Play" at bounding box center [411, 234] width 46 height 17
click at [563, 265] on span at bounding box center [551, 277] width 26 height 26
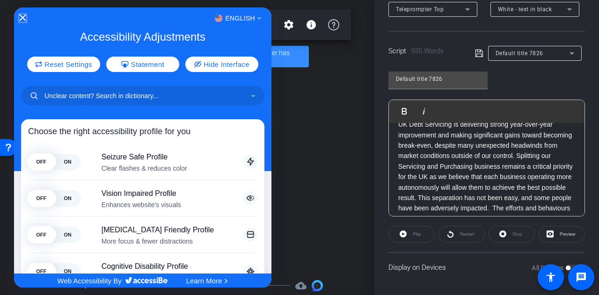
click at [22, 17] on icon "Close Accessibility Interface" at bounding box center [23, 18] width 7 height 7
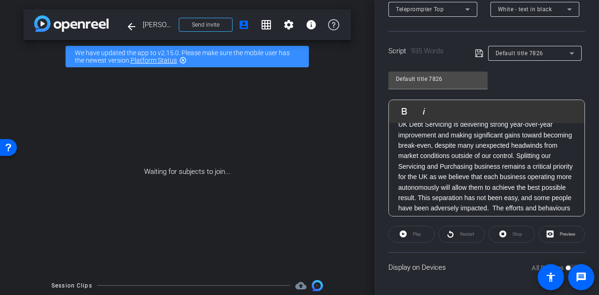
click at [531, 267] on label "All Devices" at bounding box center [548, 267] width 34 height 9
click at [569, 263] on div "All Devices" at bounding box center [555, 267] width 48 height 9
click at [567, 264] on div "All Devices" at bounding box center [555, 267] width 48 height 9
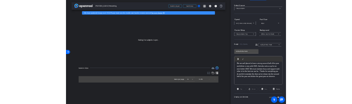
scroll to position [1182, 0]
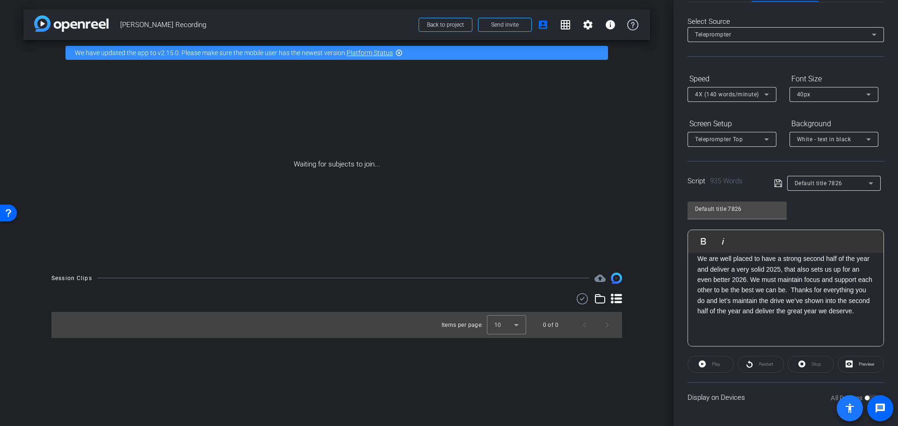
click at [861, 399] on span at bounding box center [850, 408] width 22 height 22
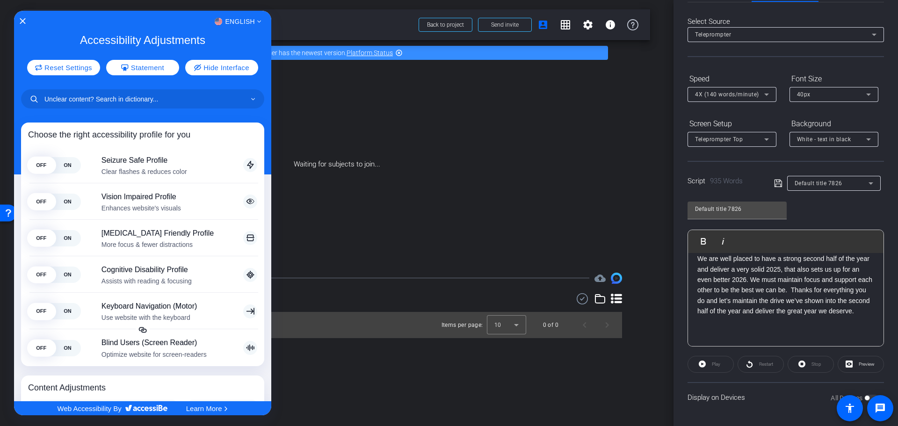
click at [26, 20] on div "English" at bounding box center [142, 21] width 257 height 12
click at [19, 20] on div "English" at bounding box center [142, 21] width 257 height 12
click at [20, 20] on icon "Close Accessibility Interface" at bounding box center [23, 21] width 6 height 6
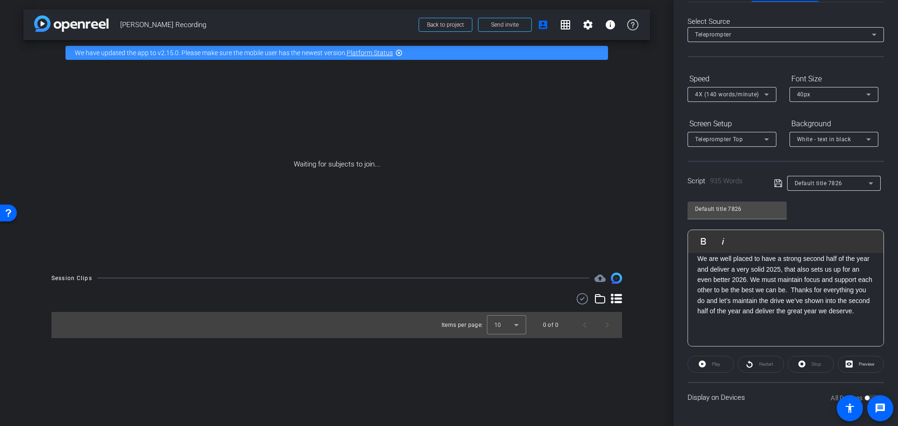
click at [717, 397] on div "Display on Devices All Devices" at bounding box center [786, 397] width 196 height 30
drag, startPoint x: 751, startPoint y: 401, endPoint x: 840, endPoint y: 414, distance: 90.3
click at [840, 414] on openreel-root "menu arrow_forward_ios keyboard_return Close forward_to_inbox Send invite accou…" at bounding box center [449, 213] width 898 height 426
click at [867, 396] on span at bounding box center [880, 408] width 26 height 26
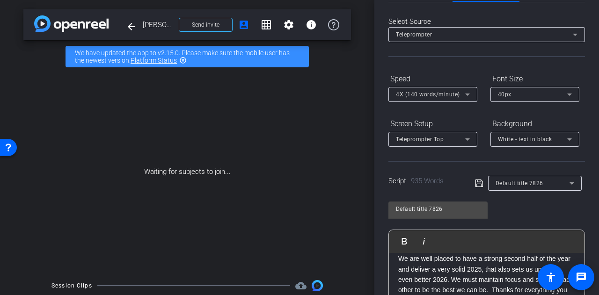
click at [283, 22] on mat-icon "settings" at bounding box center [288, 24] width 11 height 11
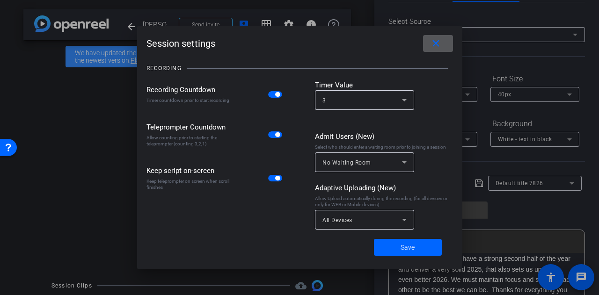
click at [437, 46] on mat-icon "close" at bounding box center [436, 44] width 12 height 12
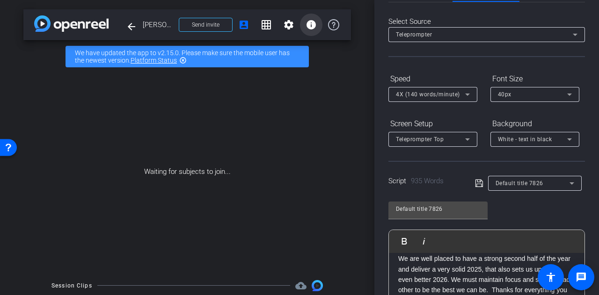
click at [308, 26] on mat-icon "info" at bounding box center [310, 24] width 11 height 11
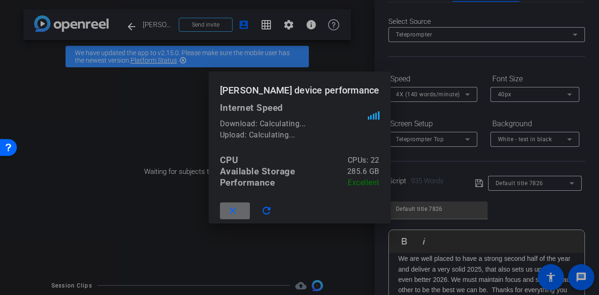
click at [239, 211] on mat-icon "close" at bounding box center [233, 211] width 12 height 12
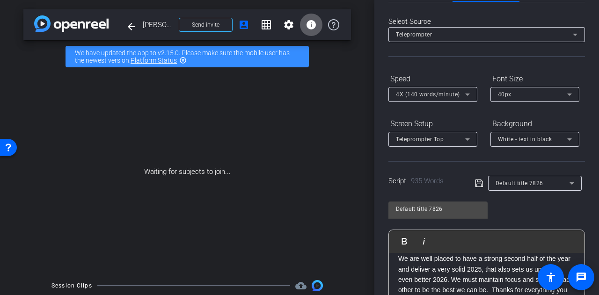
click at [238, 20] on mat-icon "account_box" at bounding box center [243, 24] width 11 height 11
click at [208, 27] on span "Send invite" at bounding box center [206, 24] width 28 height 7
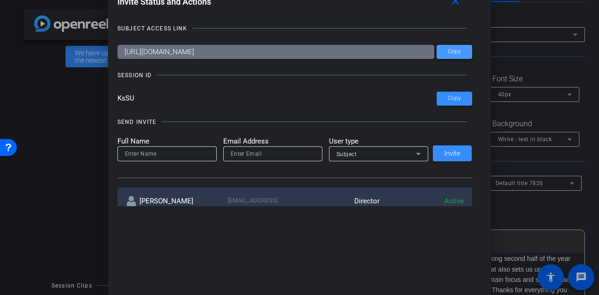
click at [457, 55] on span at bounding box center [454, 52] width 36 height 22
copy body "Devices All Devices message accessibility"
click at [460, 4] on mat-icon "close" at bounding box center [456, 2] width 12 height 12
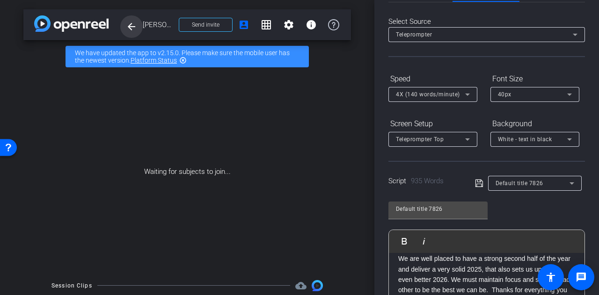
click at [124, 27] on span at bounding box center [131, 26] width 22 height 22
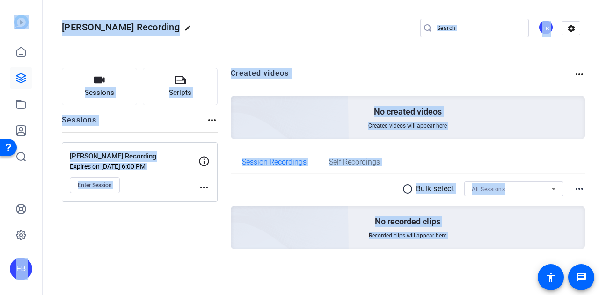
click at [99, 186] on span "Enter Session" at bounding box center [95, 185] width 34 height 7
click at [91, 188] on span "Enter Session" at bounding box center [95, 185] width 34 height 7
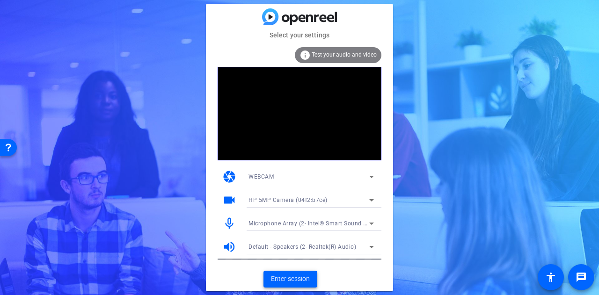
click at [284, 273] on span at bounding box center [290, 279] width 54 height 22
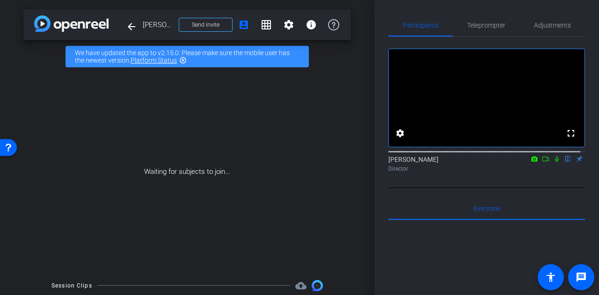
click at [209, 23] on span "Send invite" at bounding box center [206, 24] width 28 height 7
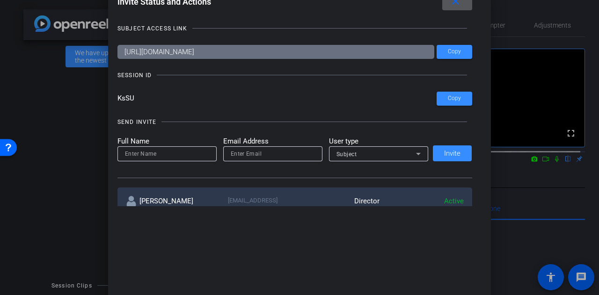
click at [165, 157] on input at bounding box center [167, 153] width 84 height 11
type input "John"
drag, startPoint x: 250, startPoint y: 153, endPoint x: 205, endPoint y: 152, distance: 44.9
click at [205, 152] on form "Full Name John Email Address Yung User type Subject" at bounding box center [272, 149] width 311 height 26
click at [374, 156] on div "Subject" at bounding box center [376, 154] width 80 height 12
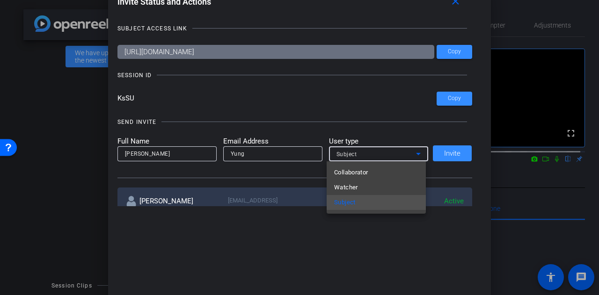
click at [312, 156] on div at bounding box center [299, 147] width 599 height 295
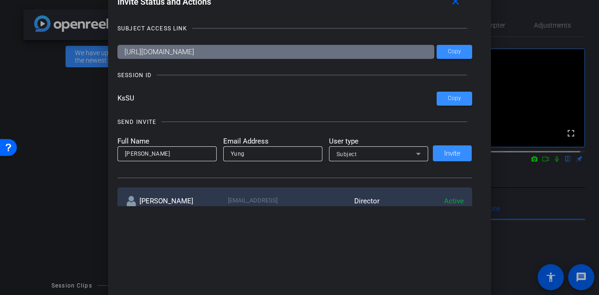
click at [285, 156] on input "Yung" at bounding box center [273, 153] width 84 height 11
drag, startPoint x: 291, startPoint y: 153, endPoint x: 147, endPoint y: 148, distance: 143.7
click at [147, 148] on form "Full Name John Email Address Yung User type Subject" at bounding box center [272, 149] width 311 height 26
paste input "John Yung <jyung@cabotcm.com>"
drag, startPoint x: 254, startPoint y: 152, endPoint x: 215, endPoint y: 153, distance: 38.8
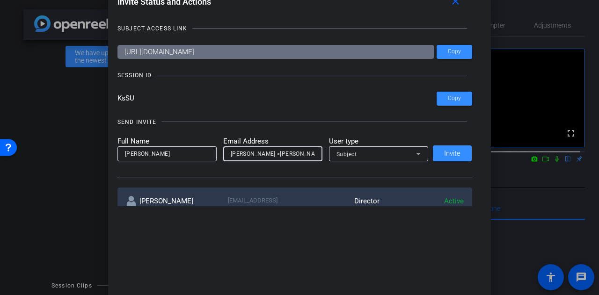
click at [215, 153] on form "Full Name John Email Address John Yung <jyung@cabotcm.com> User type Subject" at bounding box center [272, 149] width 311 height 26
click at [326, 156] on form "Full Name John Email Address jyung@cabotcm.com> User type Subject" at bounding box center [272, 149] width 311 height 26
click at [297, 154] on input "jyung@cabotcm.com>" at bounding box center [273, 153] width 84 height 11
type input "jyung@cabotcm.com"
click at [457, 154] on span "Invite" at bounding box center [452, 153] width 16 height 7
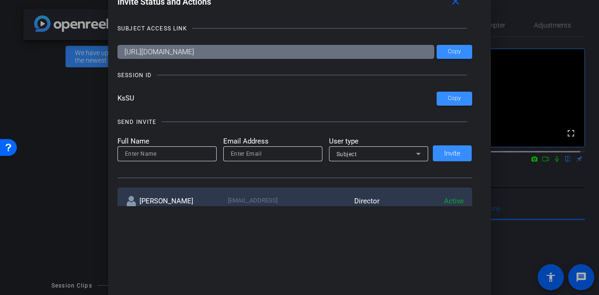
click at [456, 2] on mat-icon "close" at bounding box center [456, 2] width 12 height 12
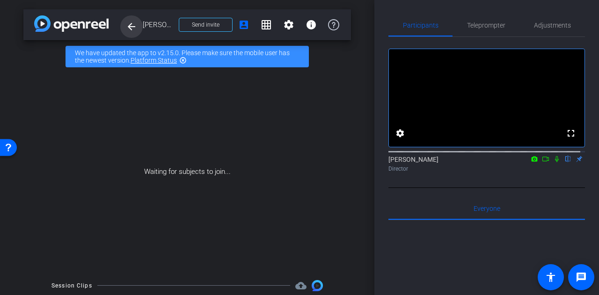
click at [130, 22] on mat-icon "arrow_back" at bounding box center [131, 26] width 11 height 11
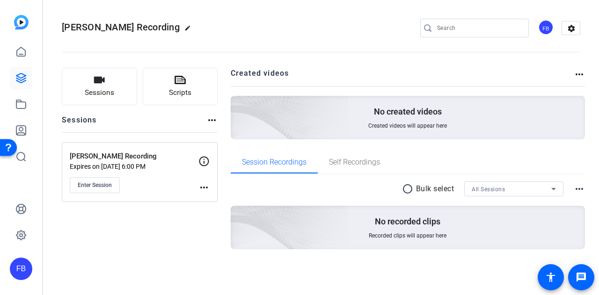
click at [108, 82] on button "Sessions" at bounding box center [99, 86] width 75 height 37
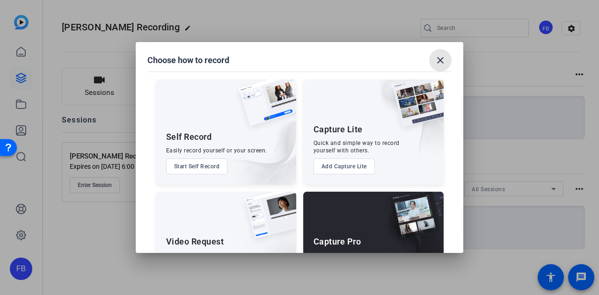
click at [438, 59] on mat-icon "close" at bounding box center [440, 60] width 11 height 11
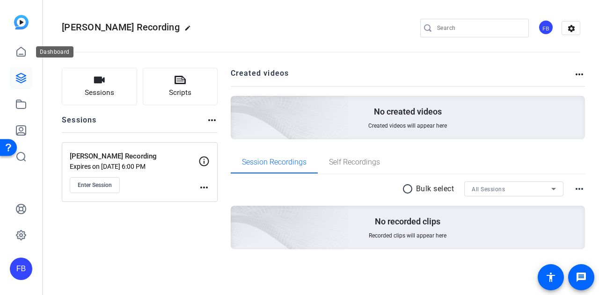
click at [20, 54] on icon at bounding box center [21, 51] width 8 height 9
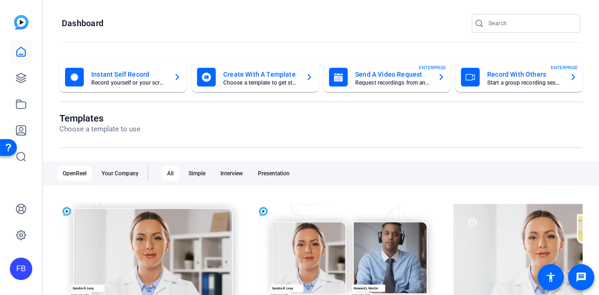
click at [356, 78] on mat-card-title "Send A Video Request" at bounding box center [392, 74] width 75 height 11
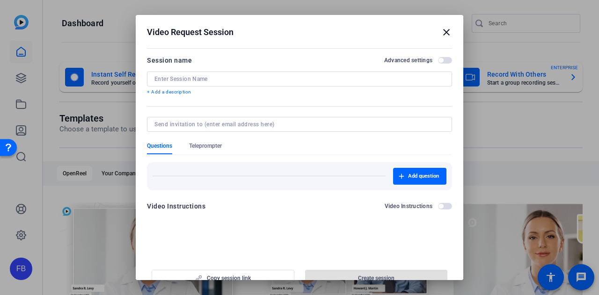
click at [356, 78] on input at bounding box center [299, 78] width 290 height 7
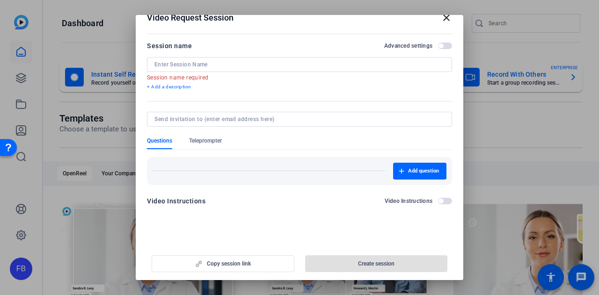
click at [445, 20] on mat-icon "close" at bounding box center [446, 17] width 11 height 11
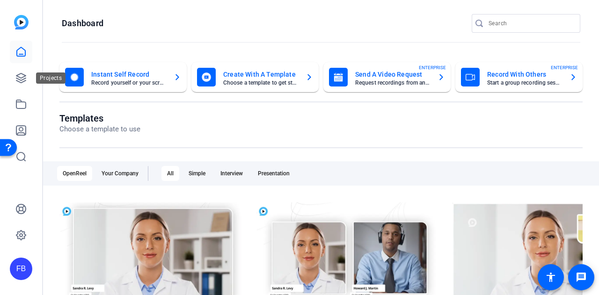
click at [24, 84] on link at bounding box center [21, 78] width 22 height 22
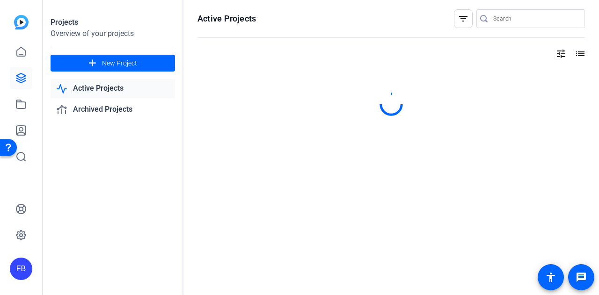
click at [93, 58] on mat-icon "add" at bounding box center [93, 64] width 12 height 12
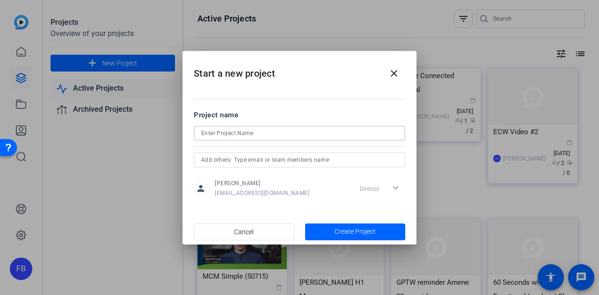
click at [234, 129] on input at bounding box center [299, 133] width 196 height 11
type input "John Yung Recording NEW"
click at [342, 238] on span "button" at bounding box center [355, 232] width 101 height 22
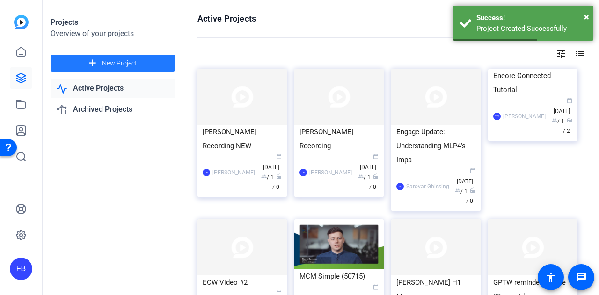
click at [248, 108] on img at bounding box center [241, 97] width 89 height 56
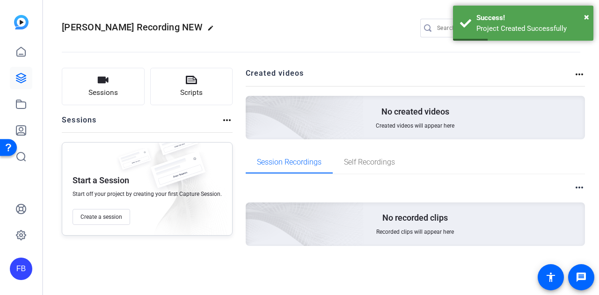
click at [106, 216] on span "Create a session" at bounding box center [101, 216] width 42 height 7
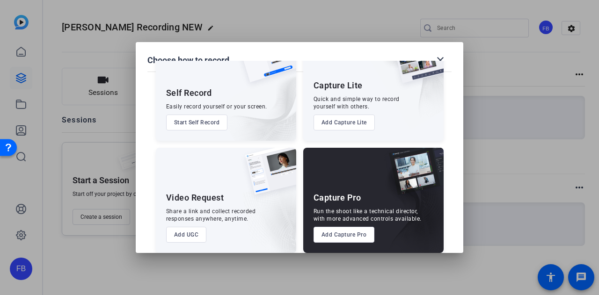
scroll to position [53, 0]
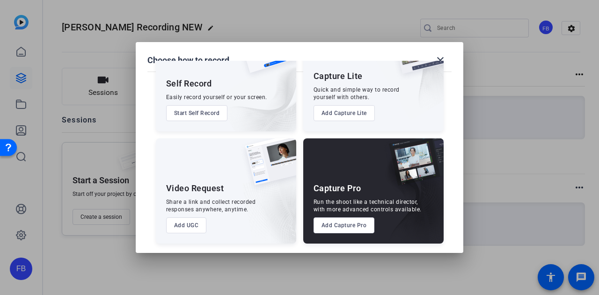
click at [359, 231] on button "Add Capture Pro" at bounding box center [343, 226] width 61 height 16
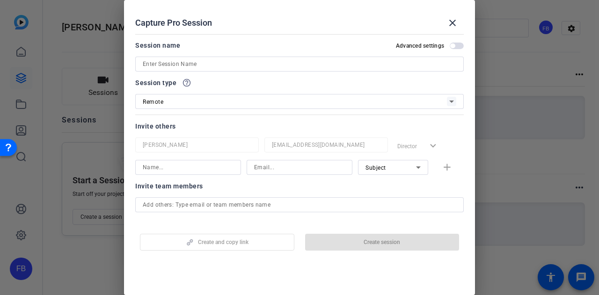
click at [218, 60] on input at bounding box center [299, 63] width 313 height 11
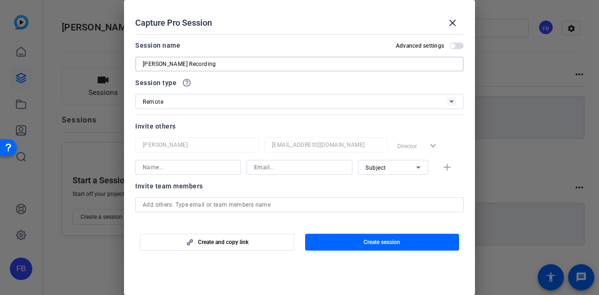
type input "John Yun Recording"
click at [394, 246] on span "Create session" at bounding box center [382, 242] width 36 height 7
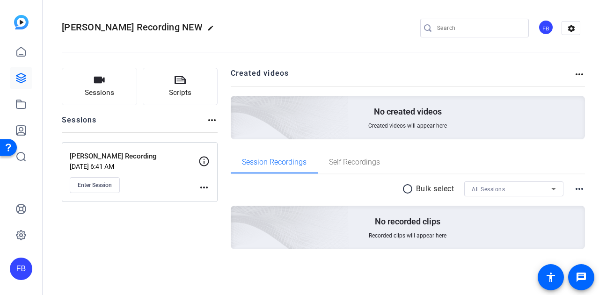
click at [107, 183] on span "Enter Session" at bounding box center [95, 185] width 34 height 7
click at [22, 53] on icon at bounding box center [20, 51] width 11 height 11
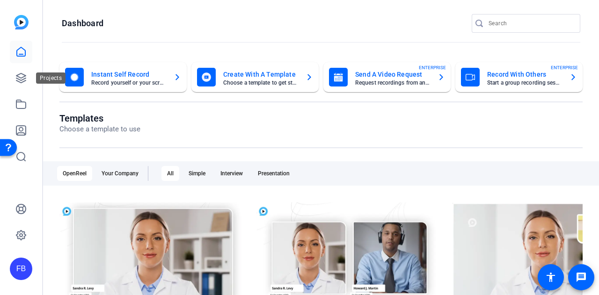
click at [20, 73] on icon at bounding box center [20, 78] width 11 height 11
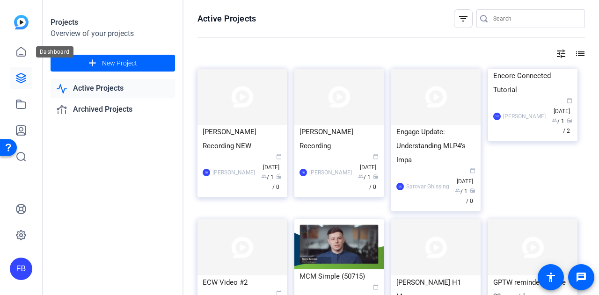
click at [28, 52] on link at bounding box center [21, 52] width 22 height 22
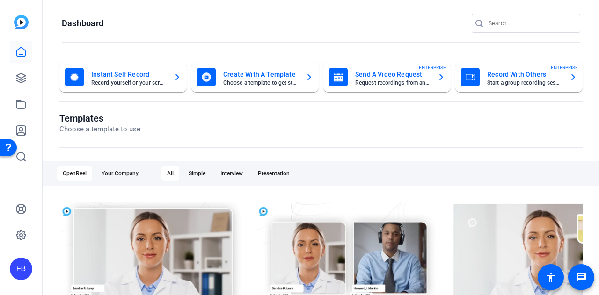
click at [400, 80] on mat-card-subtitle "Request recordings from anyone, anywhere" at bounding box center [392, 83] width 75 height 6
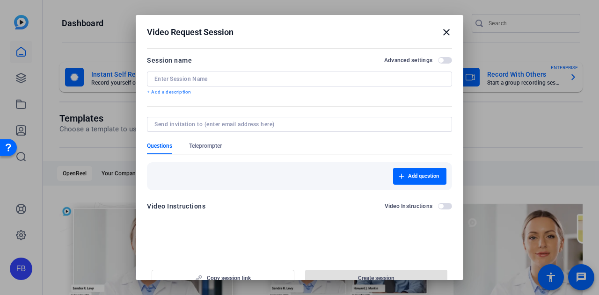
click at [442, 34] on mat-icon "close" at bounding box center [446, 32] width 11 height 11
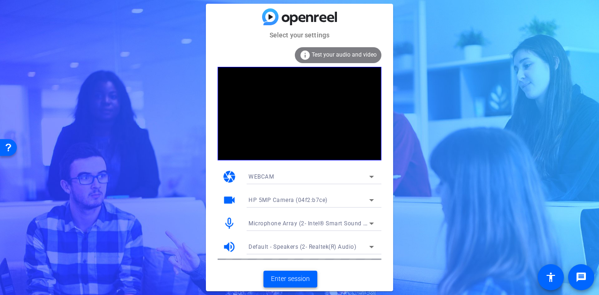
click at [292, 275] on span "Enter session" at bounding box center [290, 279] width 39 height 10
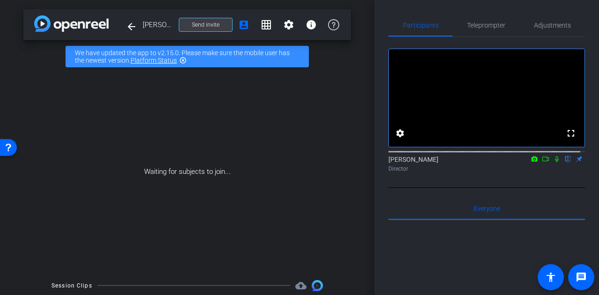
click at [218, 27] on span at bounding box center [205, 25] width 53 height 22
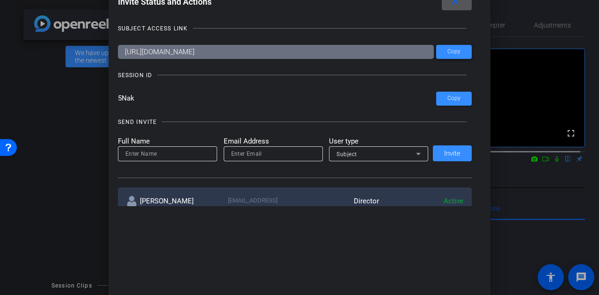
click at [453, 49] on span "Copy" at bounding box center [453, 51] width 13 height 7
click at [461, 1] on mat-icon "close" at bounding box center [455, 2] width 12 height 12
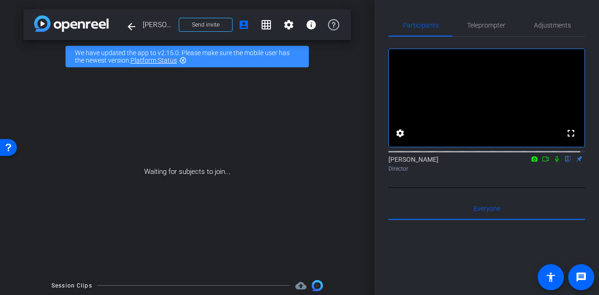
click at [139, 29] on span at bounding box center [131, 26] width 22 height 22
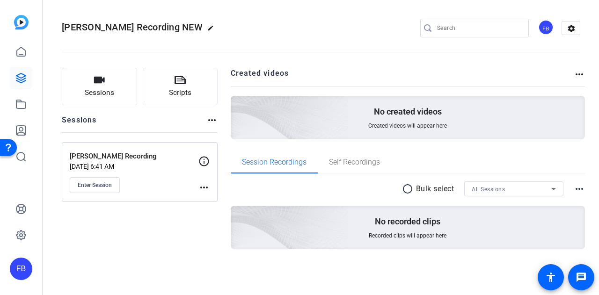
click at [134, 254] on div "Sessions Scripts Sessions more_horiz John Yun Recording Aug 26, 2025 @ 6:41 AM …" at bounding box center [140, 173] width 156 height 211
click at [22, 80] on icon at bounding box center [20, 77] width 9 height 9
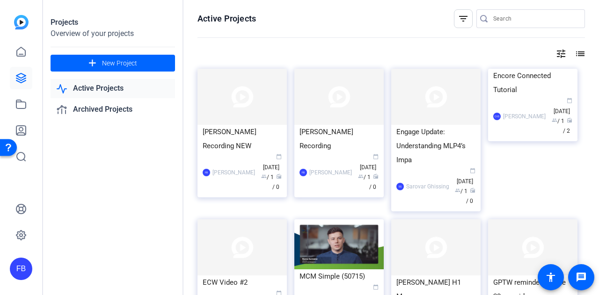
click at [337, 133] on div "[PERSON_NAME] Recording" at bounding box center [338, 139] width 79 height 28
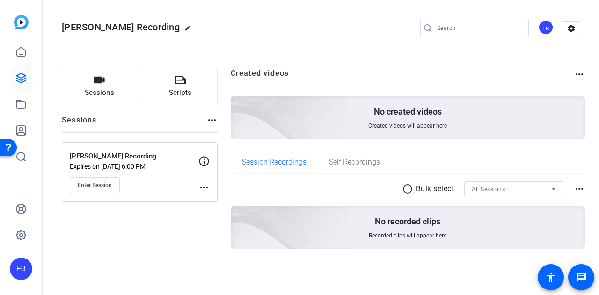
click at [93, 179] on button "Enter Session" at bounding box center [95, 185] width 50 height 16
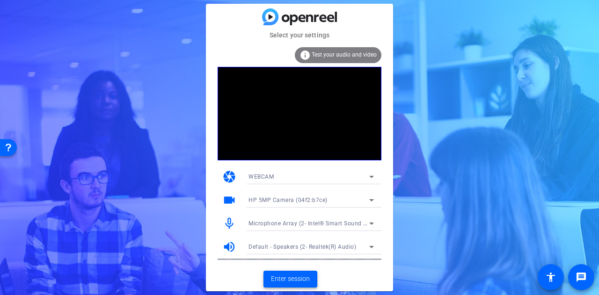
click at [277, 276] on span "Enter session" at bounding box center [290, 279] width 39 height 10
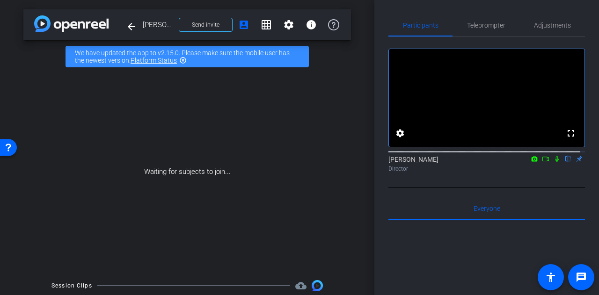
click at [481, 29] on span "Teleprompter" at bounding box center [486, 25] width 38 height 22
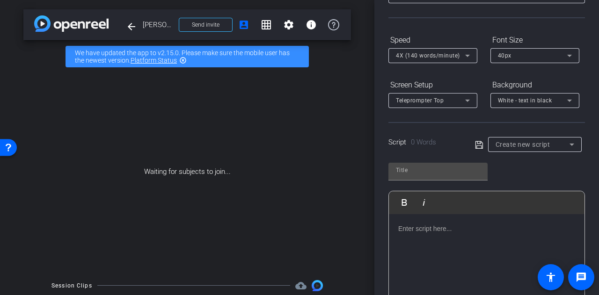
scroll to position [51, 0]
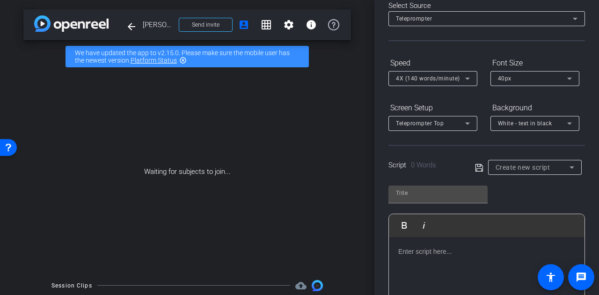
click at [430, 251] on p at bounding box center [486, 252] width 177 height 10
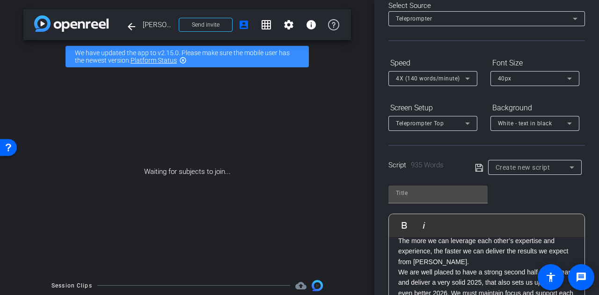
scroll to position [165, 0]
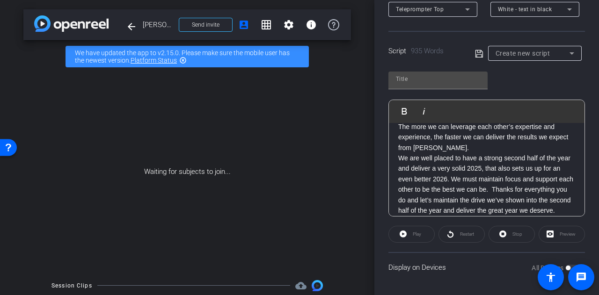
click at [513, 138] on p "Our cultural evolution continues to make good progress. The internal collaborat…" at bounding box center [486, 116] width 177 height 73
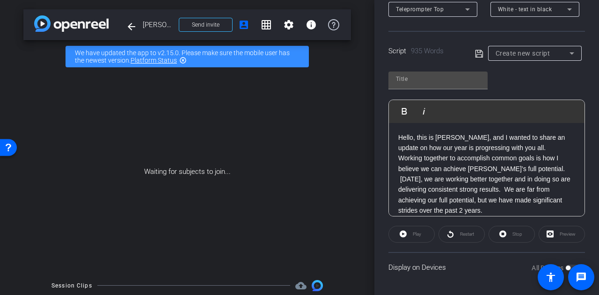
click at [539, 148] on p "Hello, this is [PERSON_NAME], and I wanted to share an update on how our year i…" at bounding box center [486, 142] width 177 height 21
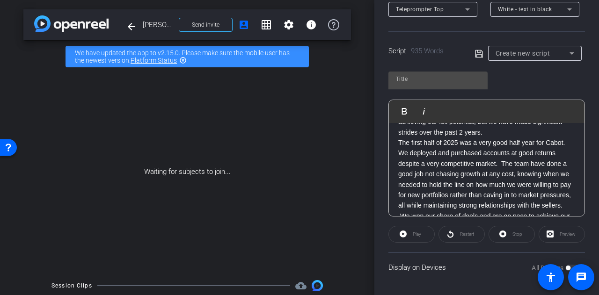
scroll to position [88, 0]
click at [487, 131] on p "Working together to accomplish common goals is how I believe we can achieve [PE…" at bounding box center [486, 107] width 177 height 63
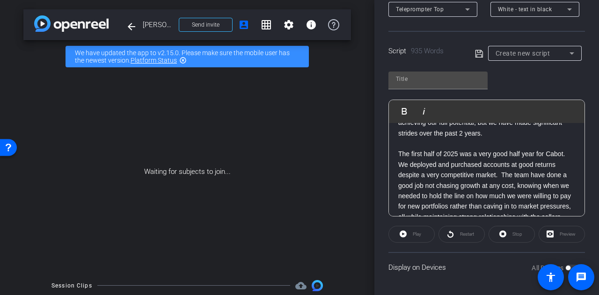
scroll to position [216, 0]
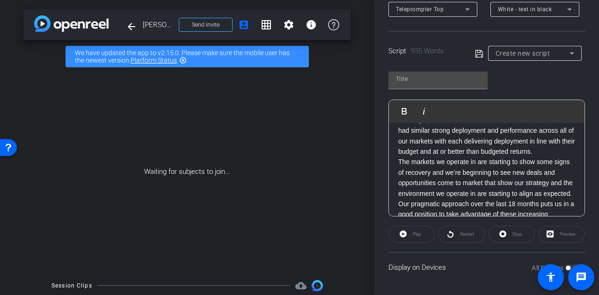
click at [496, 157] on p "We deployed and purchased accounts at good returns despite a very competitive m…" at bounding box center [486, 94] width 177 height 126
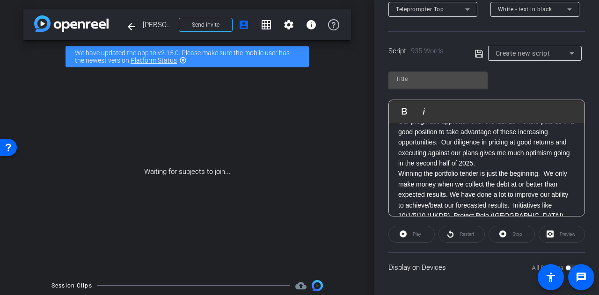
scroll to position [311, 0]
click at [556, 167] on p "The markets we operate in are starting to show some signs of recovery and we’re…" at bounding box center [486, 120] width 177 height 95
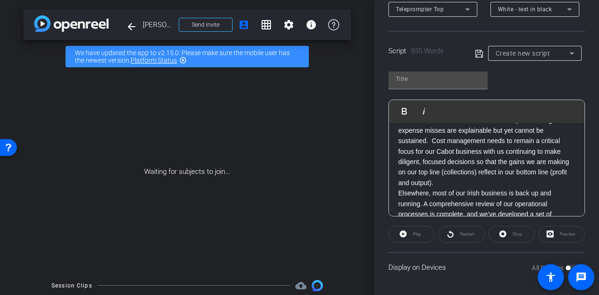
scroll to position [724, 0]
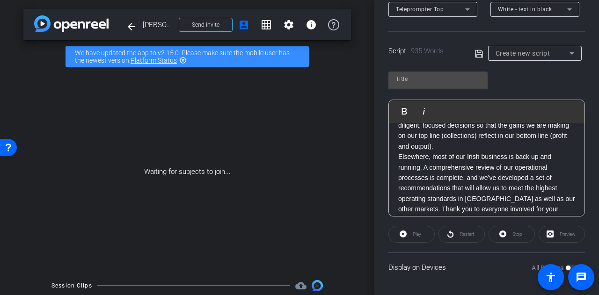
click at [520, 136] on p "Collection activity costs remain higher than budget, one of the few areas we ha…" at bounding box center [486, 110] width 177 height 84
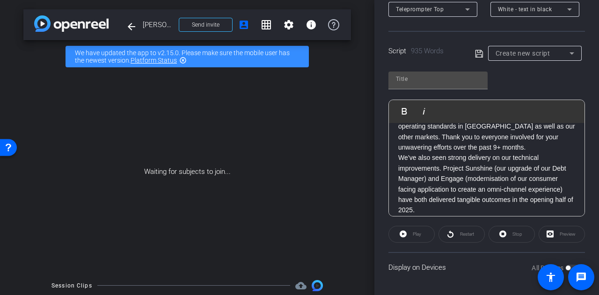
scroll to position [823, 0]
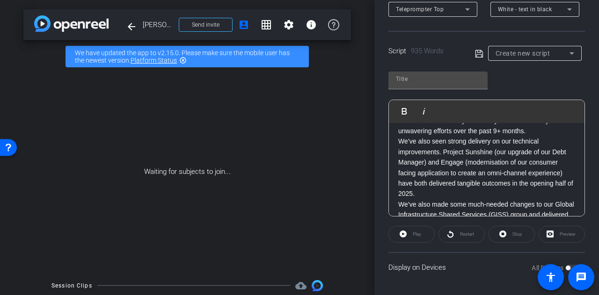
click at [496, 183] on p "We’ve also seen strong delivery on our technical improvements. Project Sunshine…" at bounding box center [486, 167] width 177 height 63
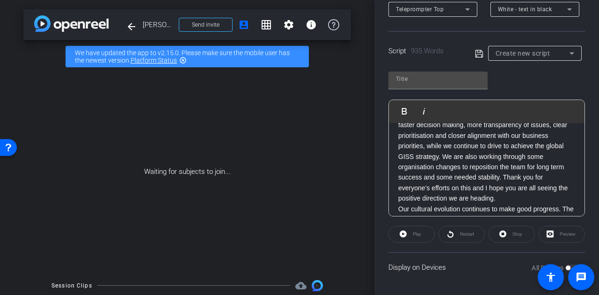
scroll to position [983, 0]
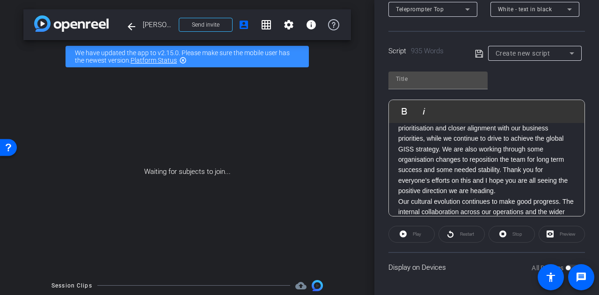
click at [539, 177] on p "We’ve also made some much-needed changes to our Global Infrastructure Shared Se…" at bounding box center [486, 123] width 177 height 146
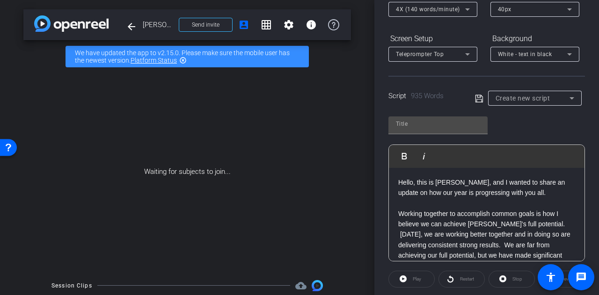
scroll to position [32, 0]
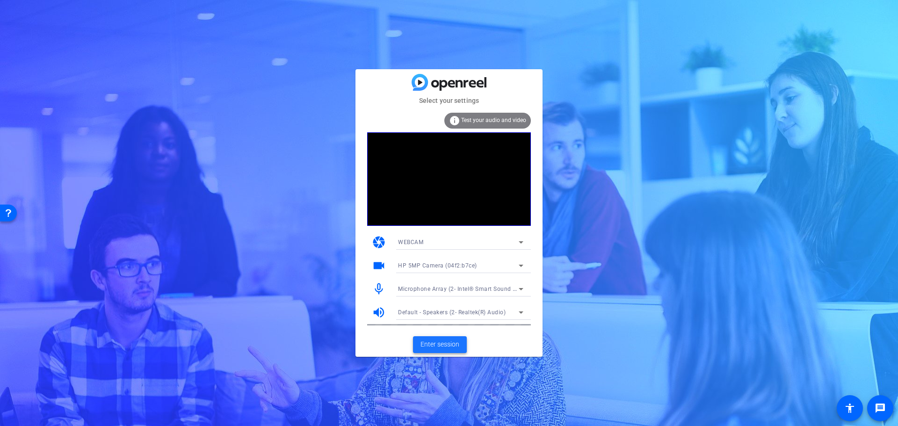
click at [447, 295] on span at bounding box center [440, 345] width 54 height 22
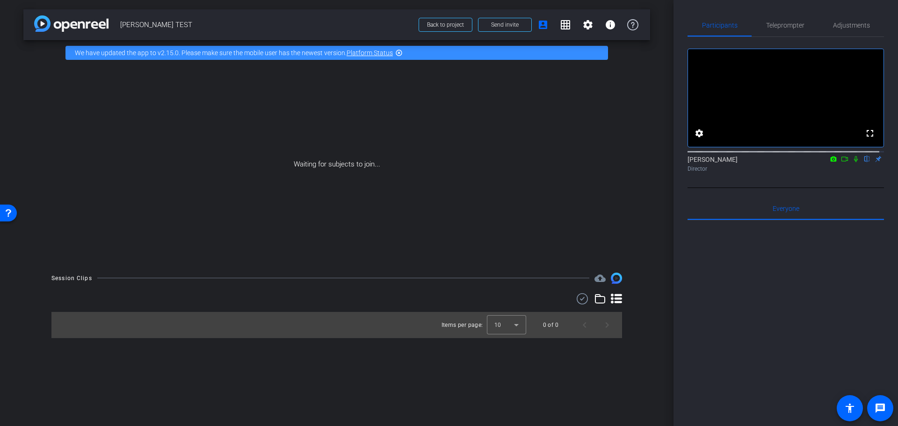
click at [284, 295] on div "arrow_back John NEW TEST Back to project Send invite account_box grid_on settin…" at bounding box center [337, 213] width 674 height 426
click at [598, 24] on span "Adjustments" at bounding box center [851, 25] width 37 height 7
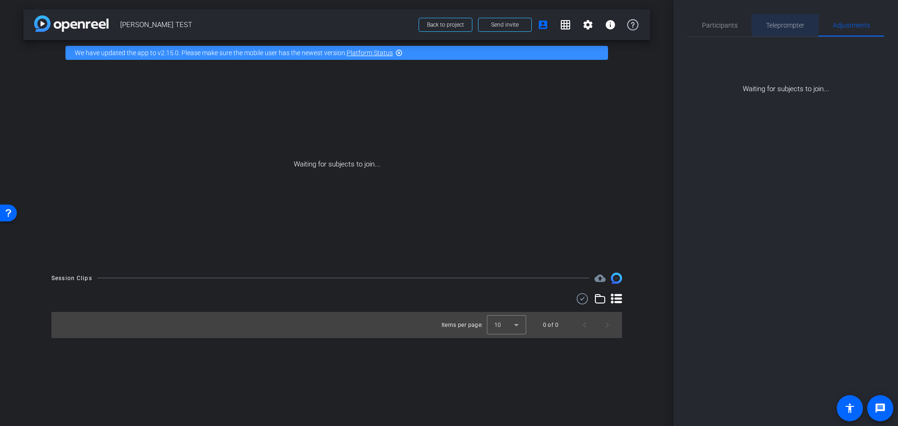
click at [598, 33] on span "Teleprompter" at bounding box center [785, 25] width 38 height 22
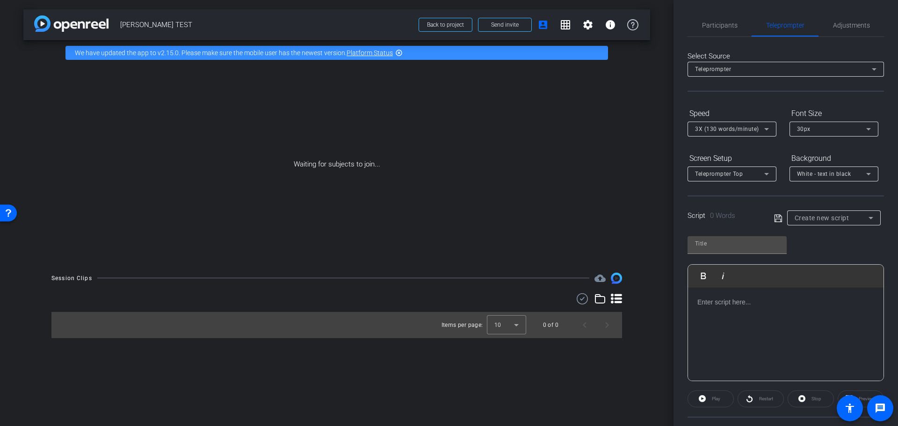
click at [400, 53] on mat-icon "highlight_off" at bounding box center [398, 52] width 7 height 7
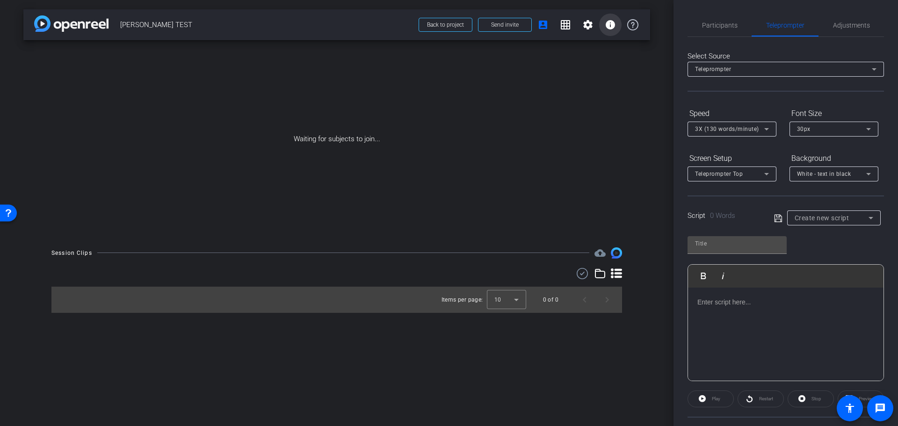
click at [598, 20] on span at bounding box center [610, 25] width 22 height 22
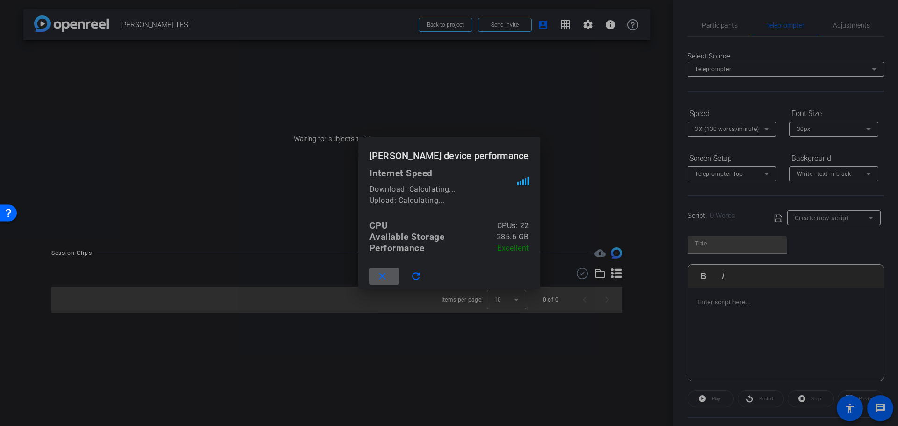
click at [151, 57] on span at bounding box center [148, 54] width 6 height 6
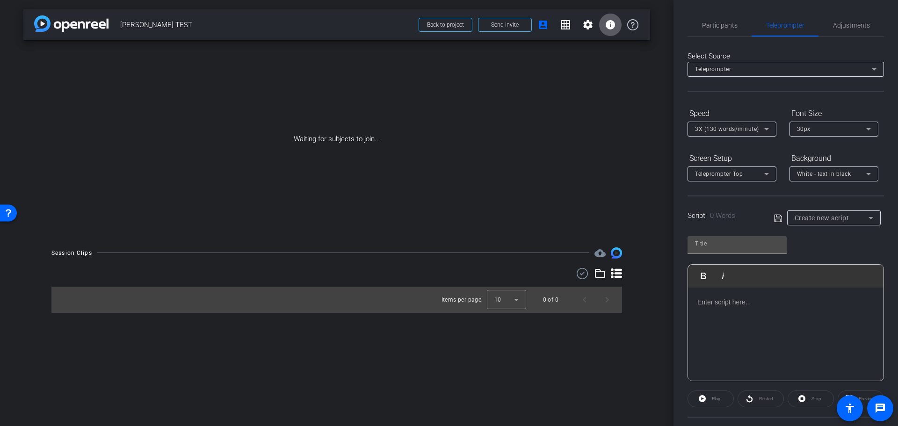
click at [60, 28] on img at bounding box center [71, 23] width 74 height 16
click at [45, 22] on img at bounding box center [71, 23] width 74 height 16
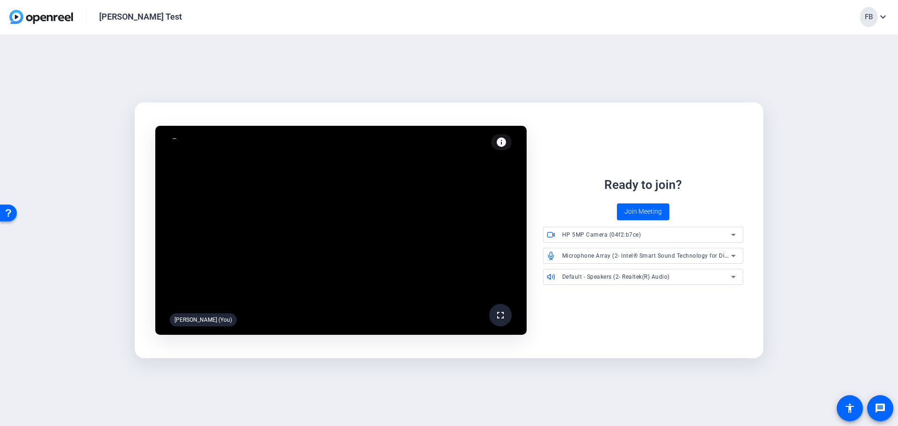
click at [641, 216] on span "Join Meeting" at bounding box center [643, 212] width 37 height 10
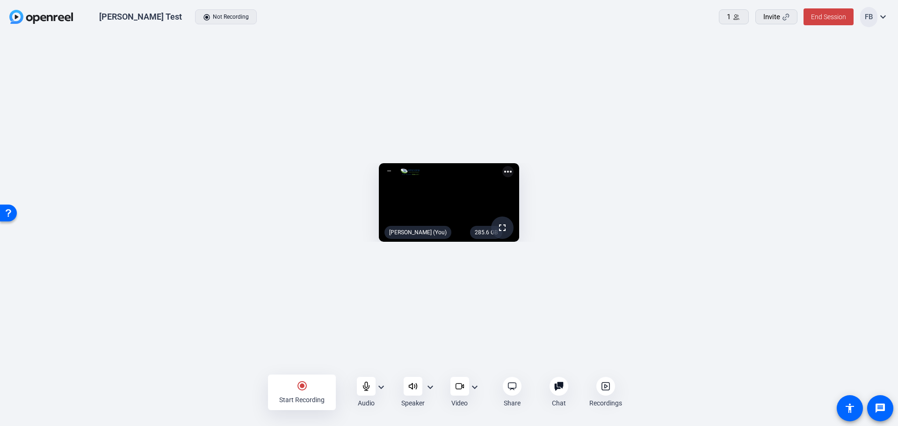
click at [603, 385] on icon at bounding box center [605, 386] width 9 height 9
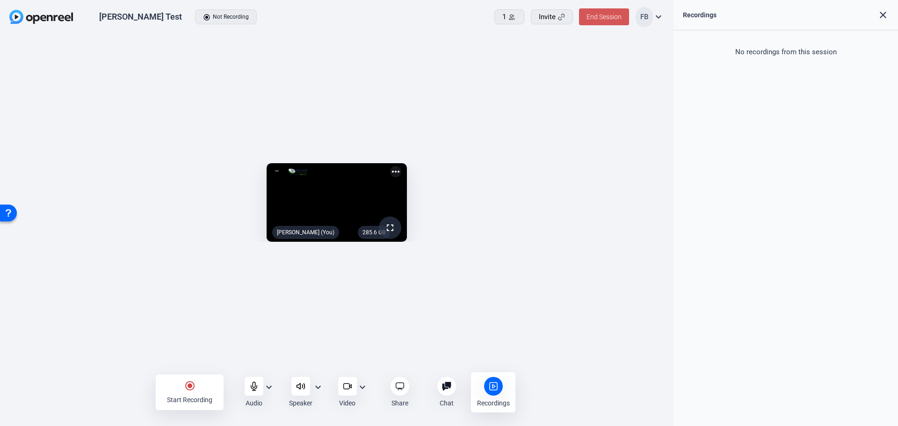
click at [615, 17] on span "End Session" at bounding box center [604, 16] width 35 height 7
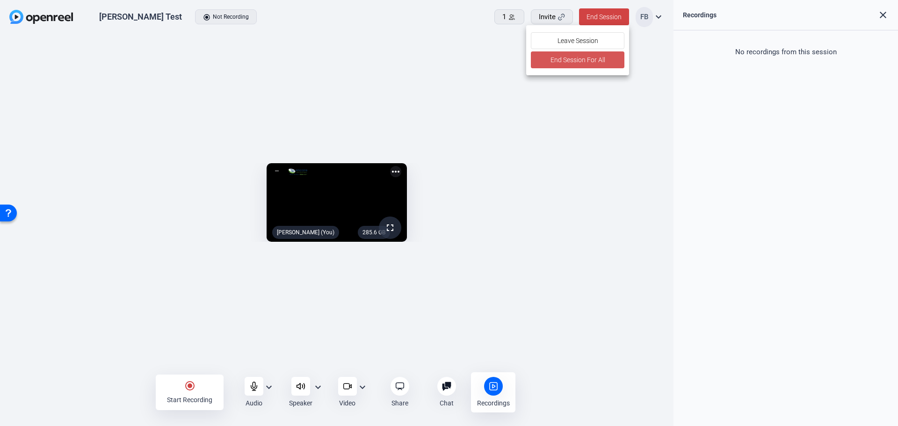
click at [593, 58] on span "End Session For All" at bounding box center [577, 59] width 55 height 11
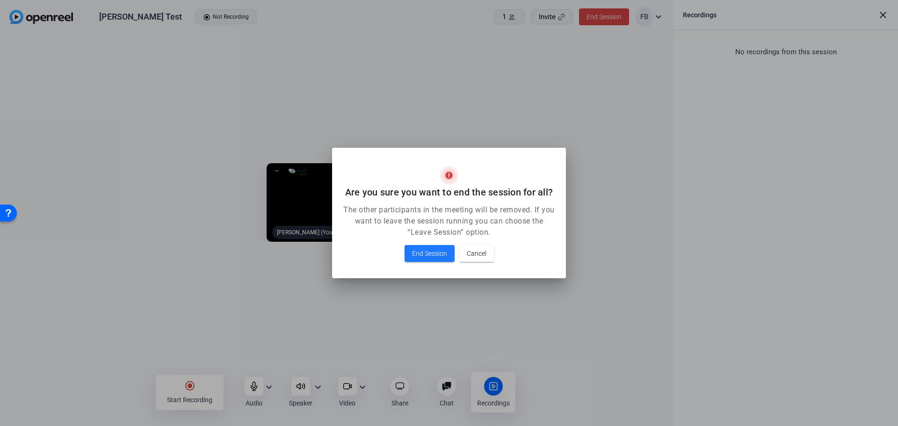
click at [0, 0] on span "End Session" at bounding box center [0, 0] width 0 height 0
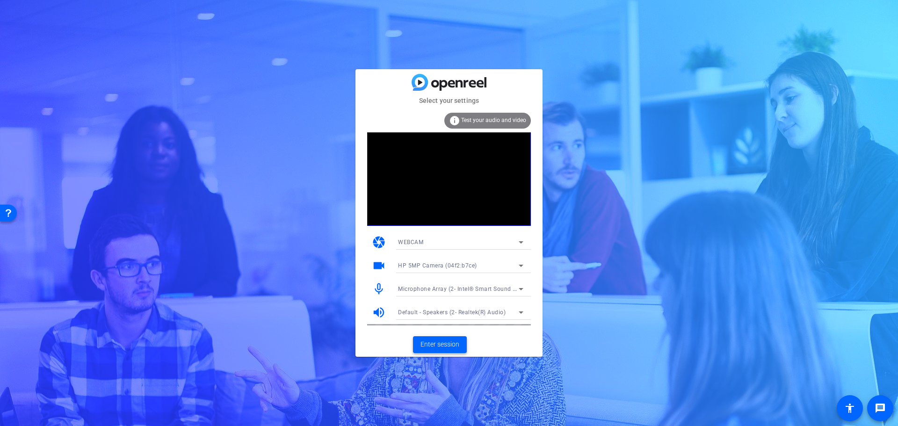
click at [434, 339] on span at bounding box center [440, 345] width 54 height 22
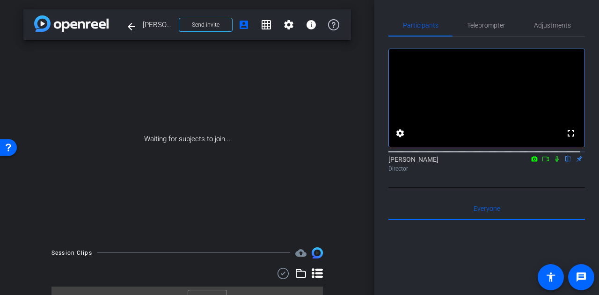
click at [542, 162] on icon at bounding box center [545, 159] width 7 height 7
click at [566, 162] on icon at bounding box center [568, 159] width 4 height 6
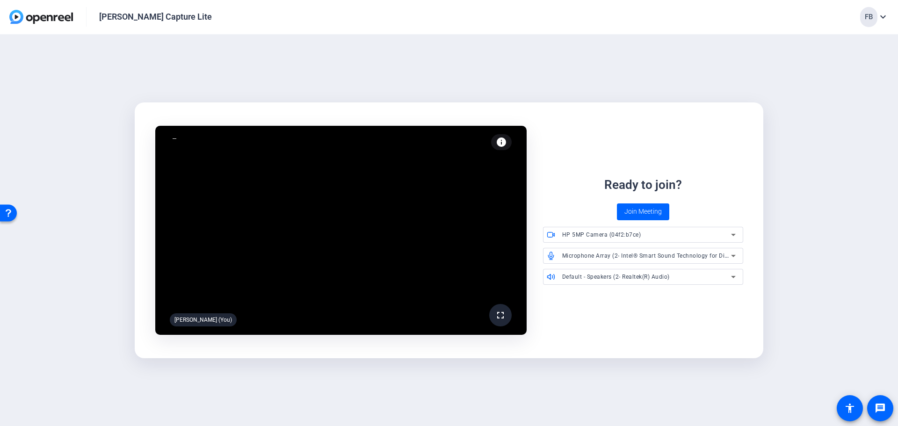
click at [640, 215] on span "Join Meeting" at bounding box center [643, 212] width 37 height 10
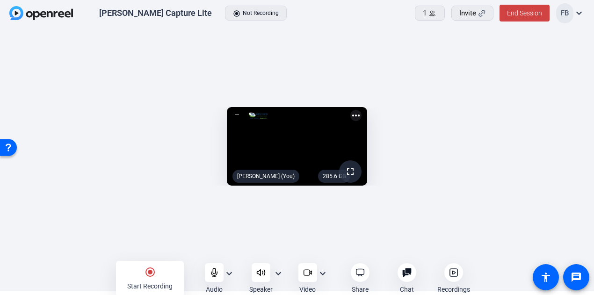
scroll to position [5, 0]
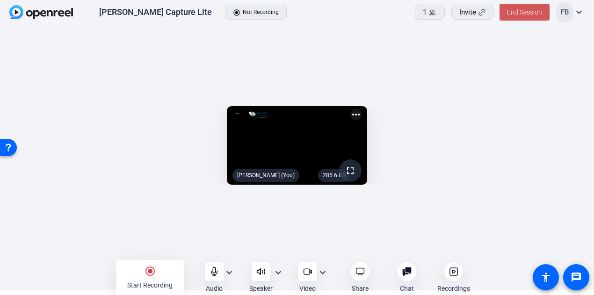
click at [534, 9] on span "End Session" at bounding box center [524, 11] width 35 height 7
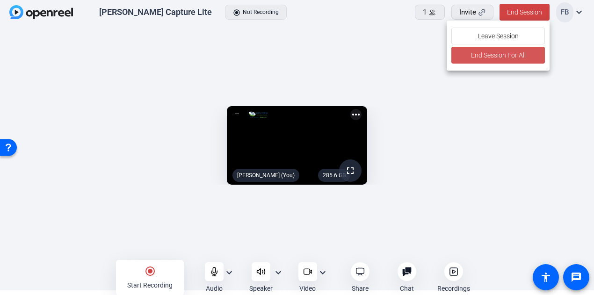
click at [514, 53] on span "End Session For All" at bounding box center [498, 55] width 55 height 11
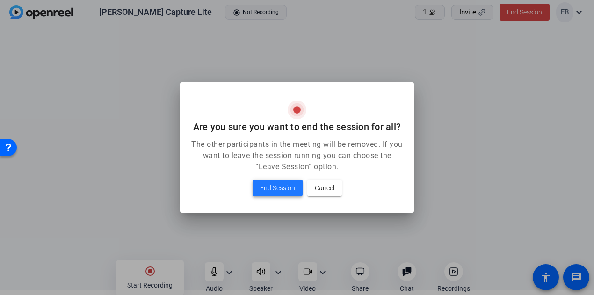
click at [281, 189] on span "End Session" at bounding box center [277, 187] width 35 height 11
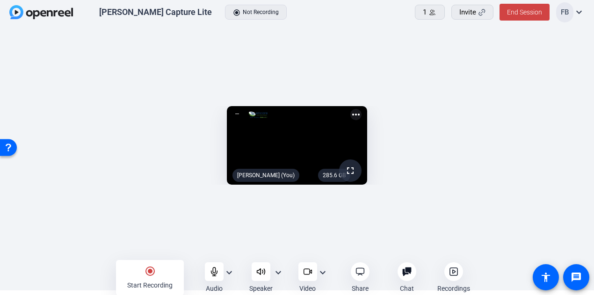
scroll to position [5, 0]
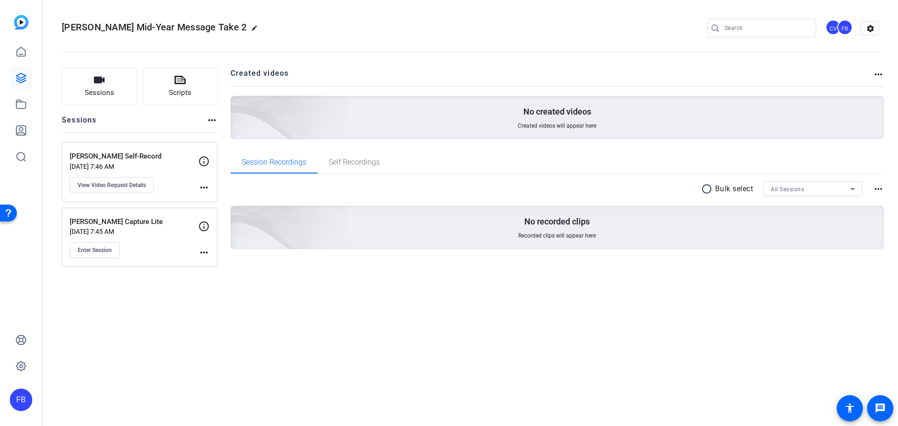
click at [99, 250] on span "Enter Session" at bounding box center [95, 250] width 34 height 7
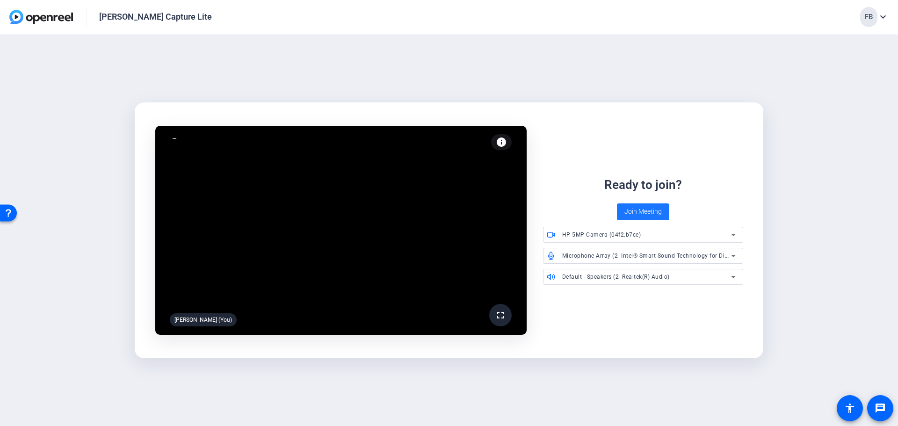
click at [663, 209] on span at bounding box center [643, 212] width 52 height 22
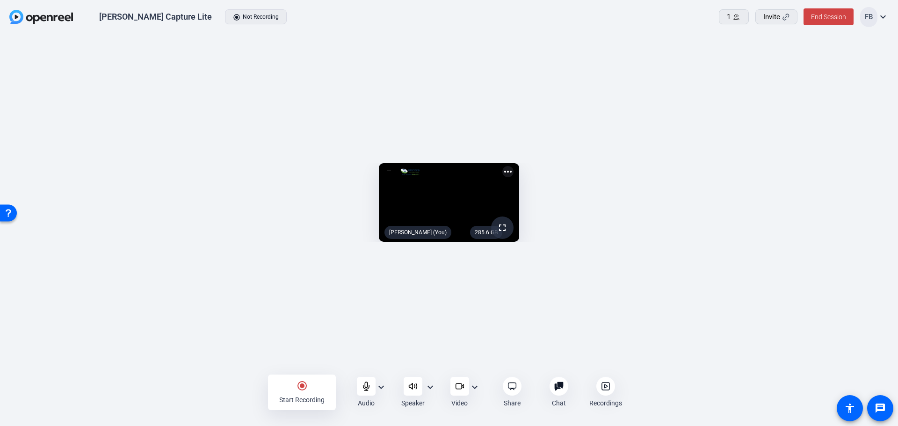
click at [813, 13] on span "End Session" at bounding box center [828, 16] width 35 height 7
click at [823, 57] on span "End Session For All" at bounding box center [802, 59] width 55 height 11
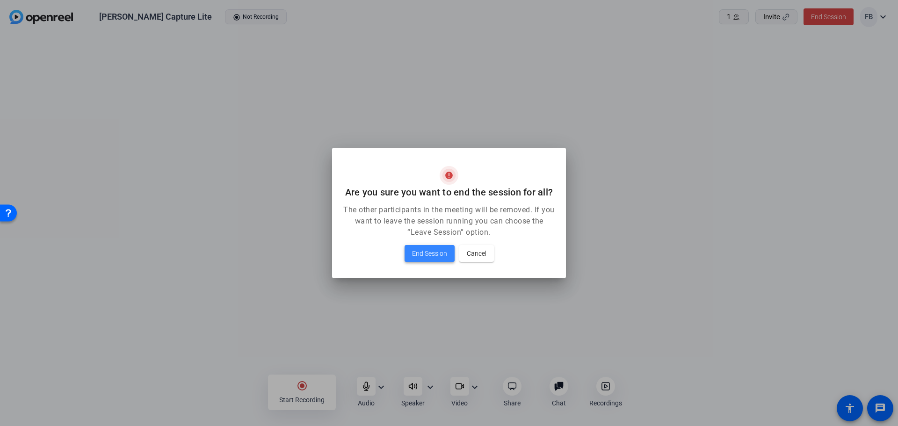
drag, startPoint x: 428, startPoint y: 249, endPoint x: 422, endPoint y: 250, distance: 5.8
click at [427, 249] on span "End Session" at bounding box center [429, 253] width 35 height 11
